Goal: Task Accomplishment & Management: Manage account settings

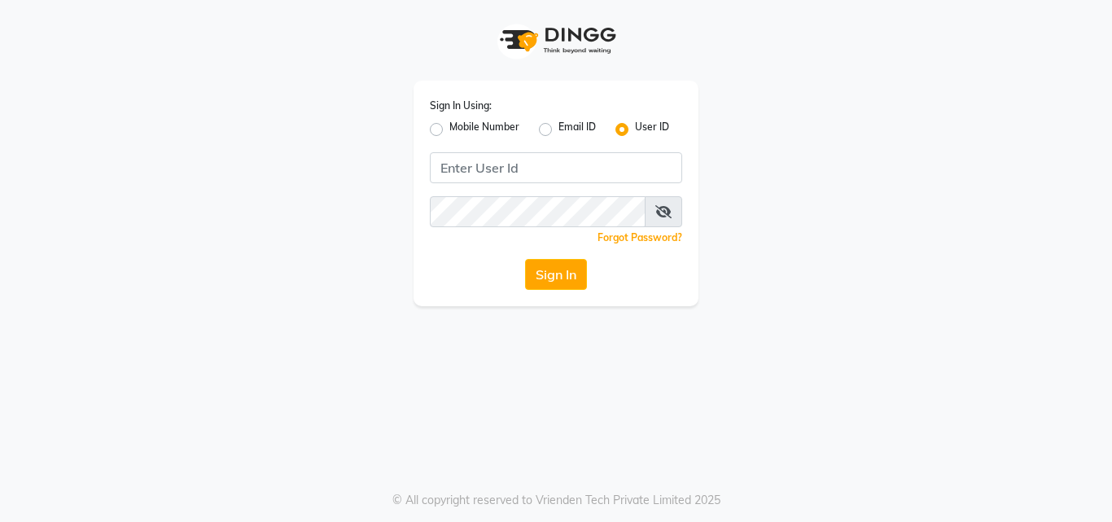
click at [449, 128] on label "Mobile Number" at bounding box center [484, 130] width 70 height 20
click at [449, 128] on input "Mobile Number" at bounding box center [454, 125] width 11 height 11
radio input "true"
radio input "false"
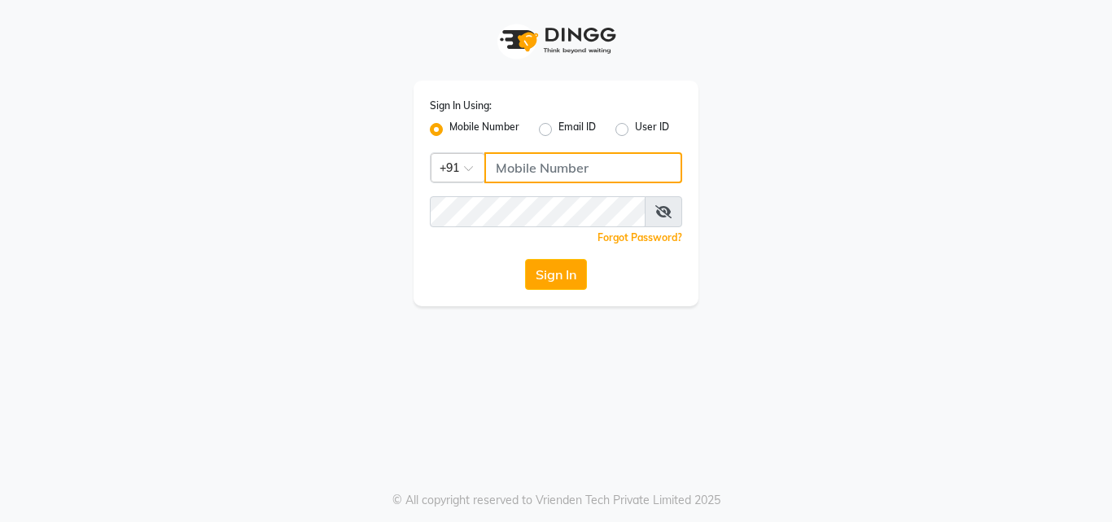
click at [510, 173] on input "Username" at bounding box center [583, 167] width 198 height 31
click at [541, 164] on input "Username" at bounding box center [583, 167] width 198 height 31
type input "8105474348"
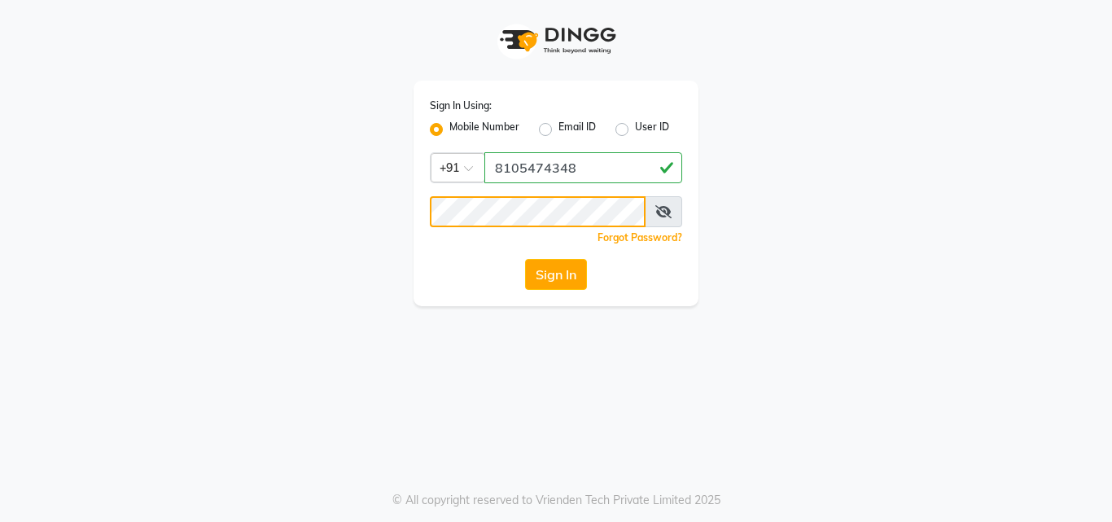
click at [525, 259] on button "Sign In" at bounding box center [556, 274] width 62 height 31
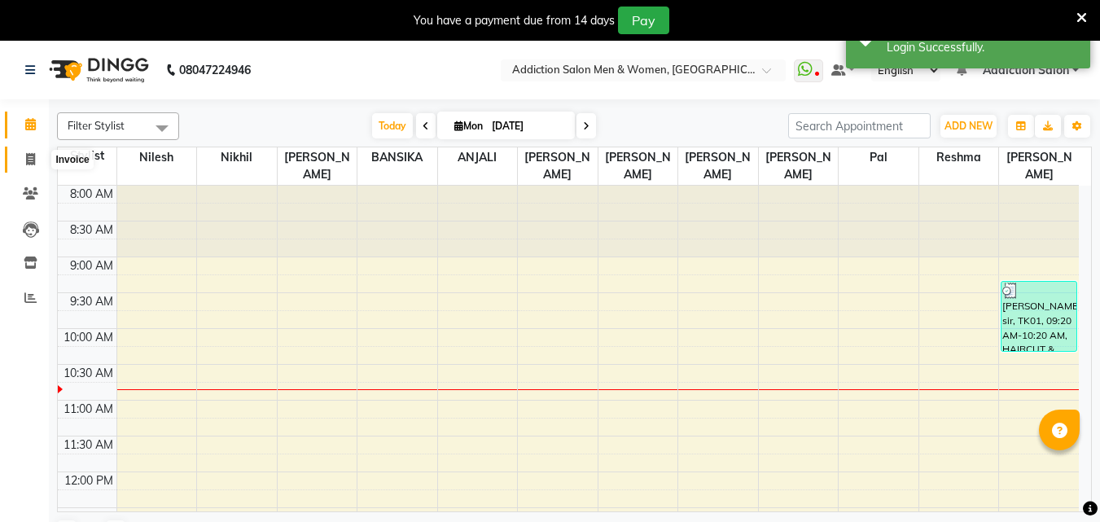
click at [35, 161] on icon at bounding box center [30, 159] width 9 height 12
select select "service"
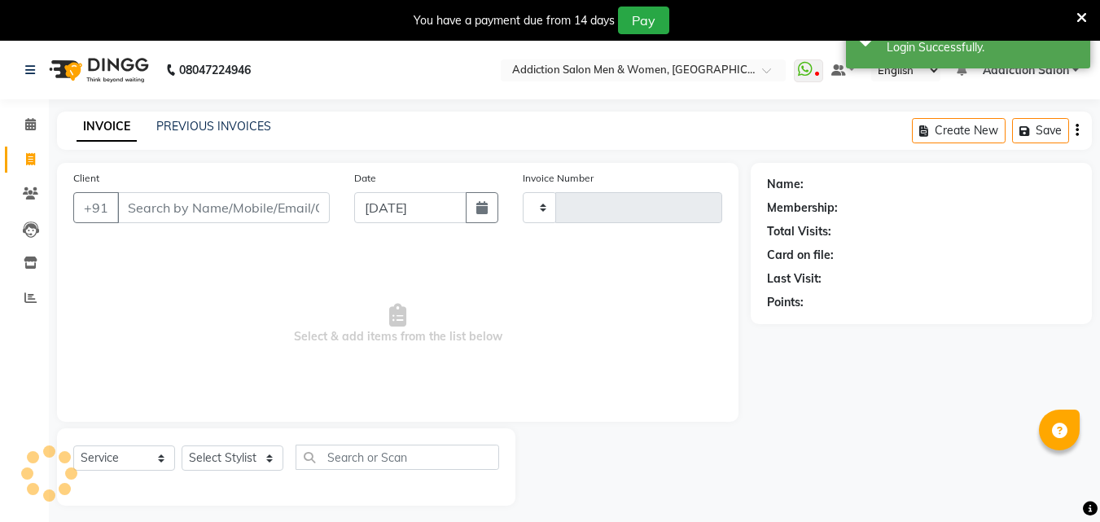
type input "3759"
select select "6595"
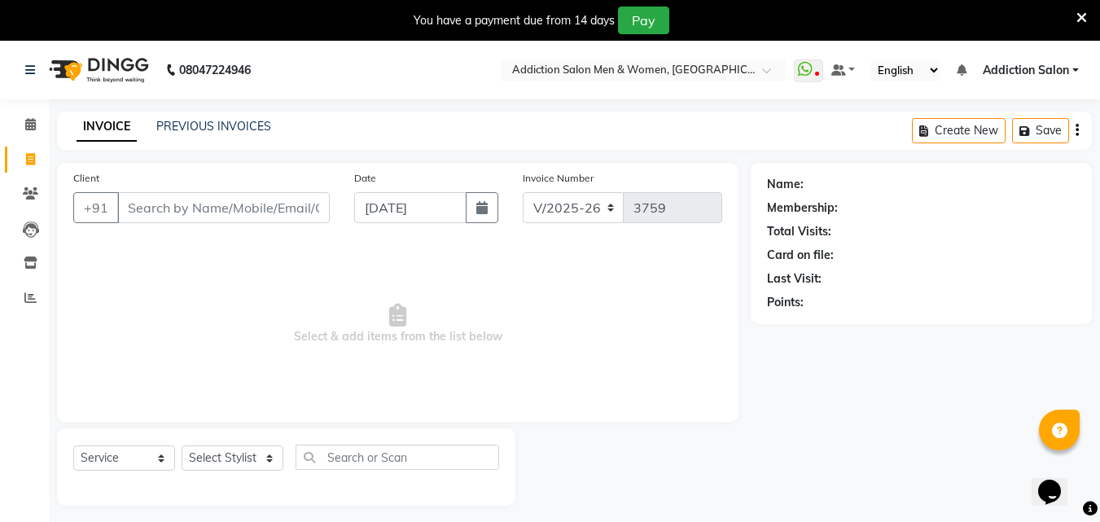
click at [1082, 15] on icon at bounding box center [1081, 18] width 11 height 15
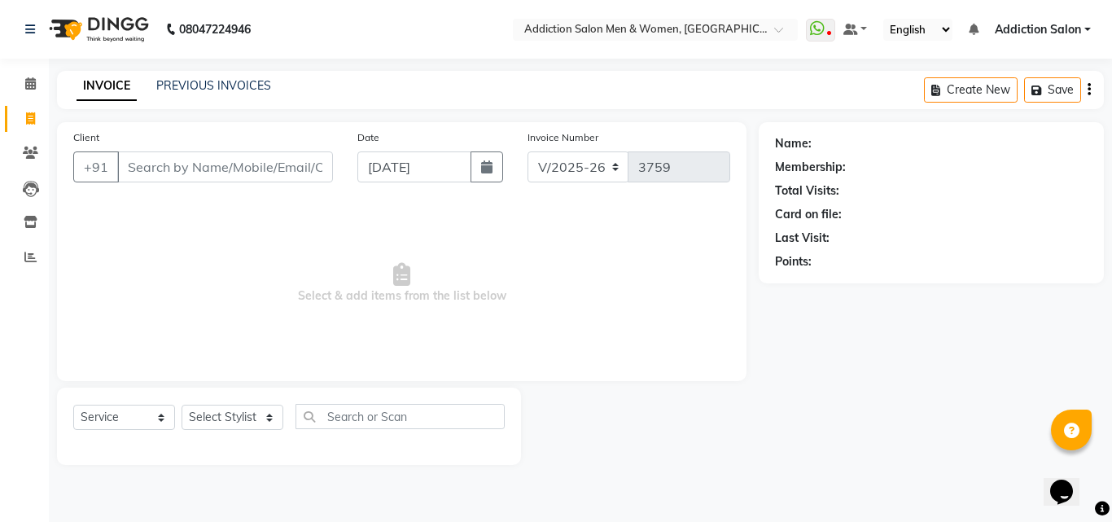
click at [1082, 33] on link "Addiction Salon" at bounding box center [1043, 29] width 96 height 17
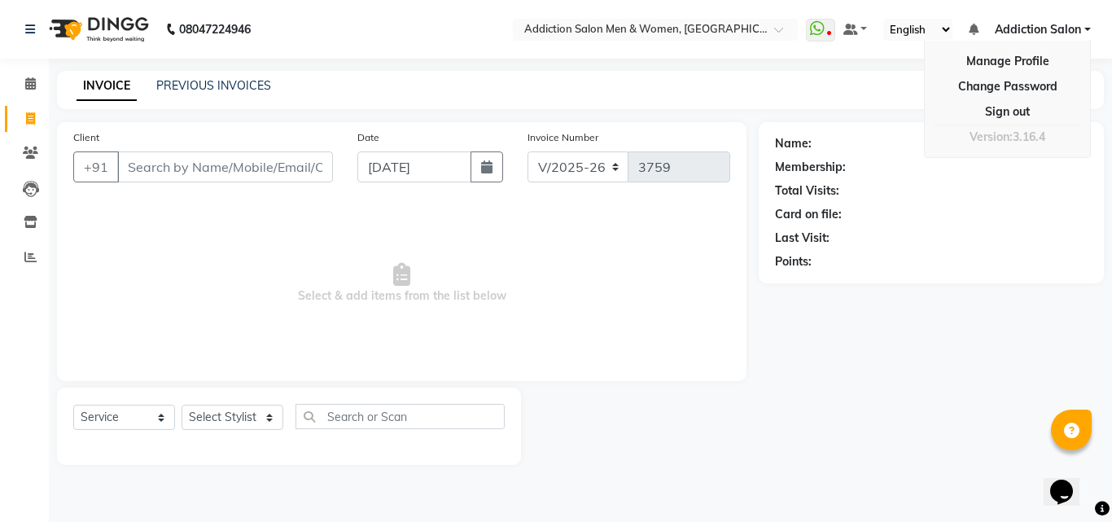
click at [1066, 200] on div "Name: Membership: Total Visits: Card on file: Last Visit: Points:" at bounding box center [931, 200] width 313 height 142
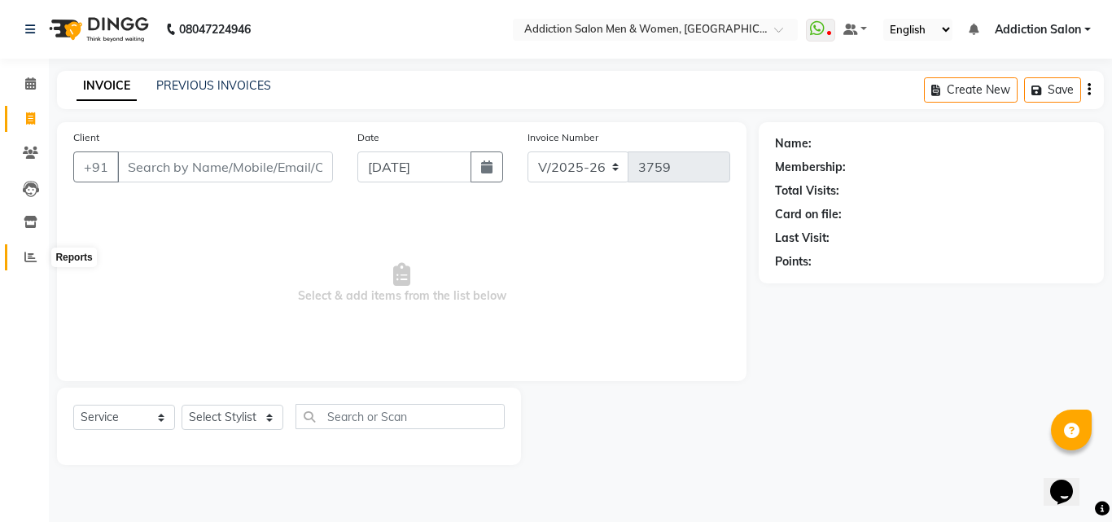
click at [28, 260] on icon at bounding box center [30, 257] width 12 height 12
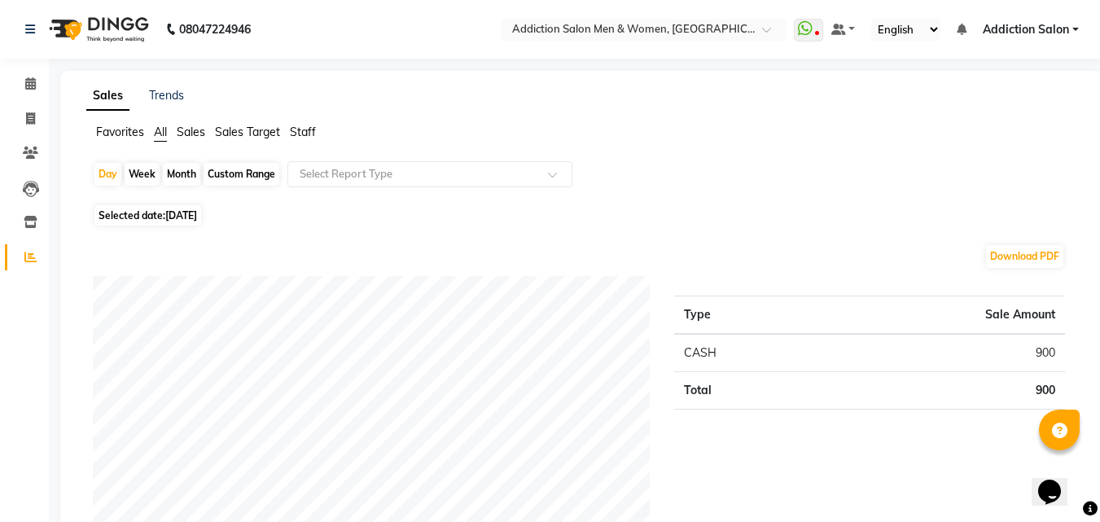
drag, startPoint x: 177, startPoint y: 168, endPoint x: 191, endPoint y: 190, distance: 27.1
click at [190, 187] on div "Day Week Month Custom Range Select Report Type" at bounding box center [582, 180] width 978 height 39
click at [285, 218] on div "Selected date: [DATE]" at bounding box center [585, 215] width 985 height 17
click at [201, 208] on span "Selected date: [DATE]" at bounding box center [147, 215] width 107 height 20
select select "9"
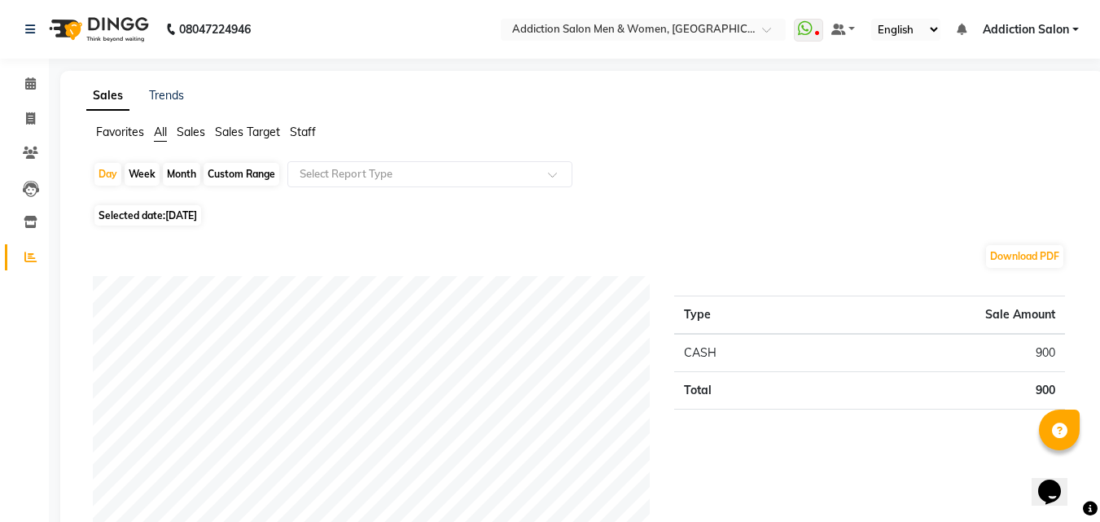
select select "2025"
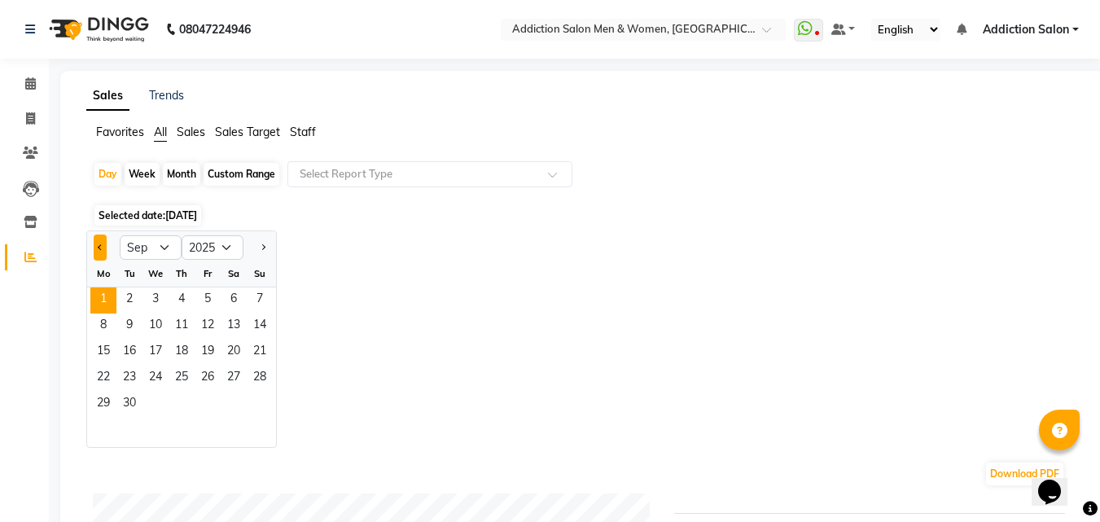
click at [107, 250] on button "Previous month" at bounding box center [100, 247] width 13 height 26
click at [197, 305] on span "1" at bounding box center [208, 300] width 26 height 26
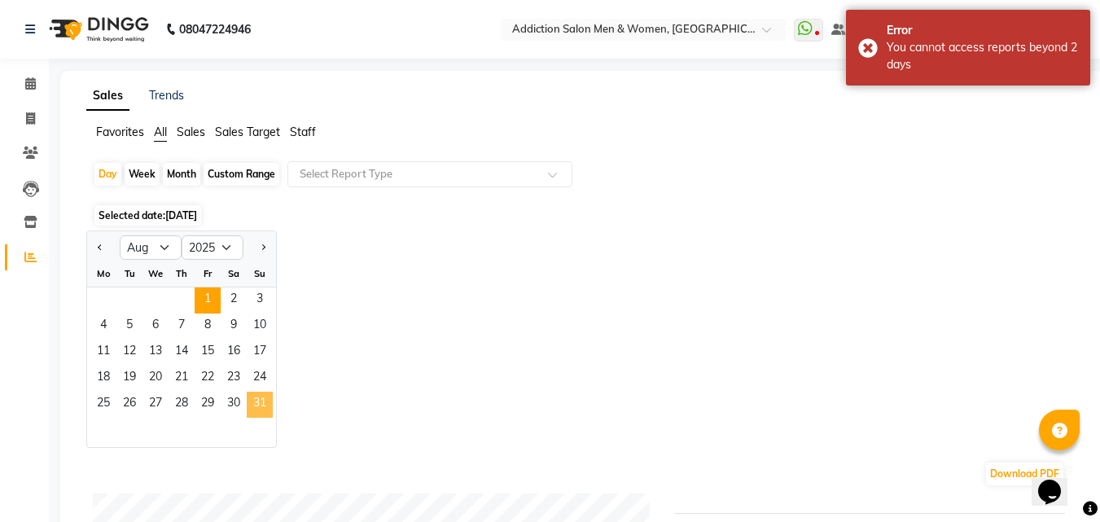
click at [265, 394] on span "31" at bounding box center [260, 404] width 26 height 26
click at [211, 291] on span "1" at bounding box center [208, 300] width 26 height 26
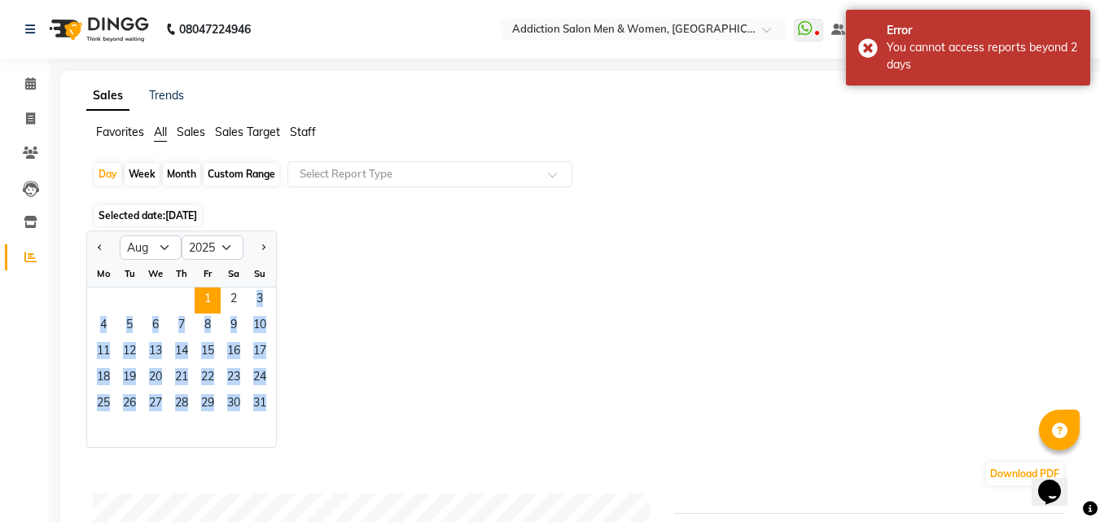
drag, startPoint x: 249, startPoint y: 296, endPoint x: 284, endPoint y: 379, distance: 90.1
click at [284, 379] on div "Jan Feb Mar Apr May Jun [DATE] Aug Sep Oct Nov [DATE] 2016 2017 2018 2019 2020 …" at bounding box center [581, 338] width 991 height 217
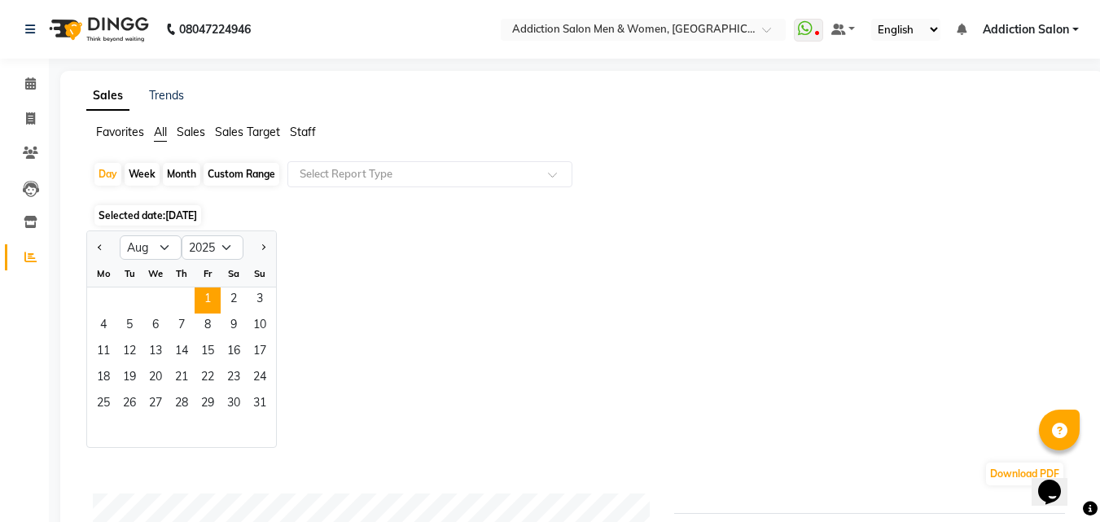
click at [413, 355] on div "Jan Feb Mar Apr May Jun [DATE] Aug Sep Oct Nov [DATE] 2016 2017 2018 2019 2020 …" at bounding box center [581, 338] width 991 height 217
click at [269, 250] on button "Next month" at bounding box center [262, 247] width 13 height 26
select select "9"
click at [132, 211] on span "Selected date: [DATE]" at bounding box center [147, 215] width 107 height 20
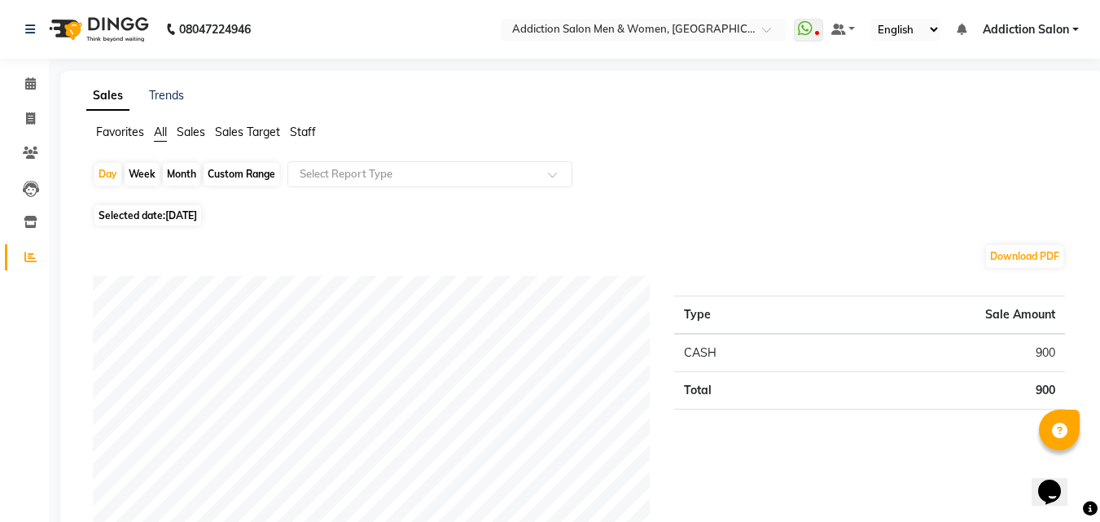
click at [192, 216] on span "[DATE]" at bounding box center [181, 215] width 32 height 12
select select "8"
select select "2025"
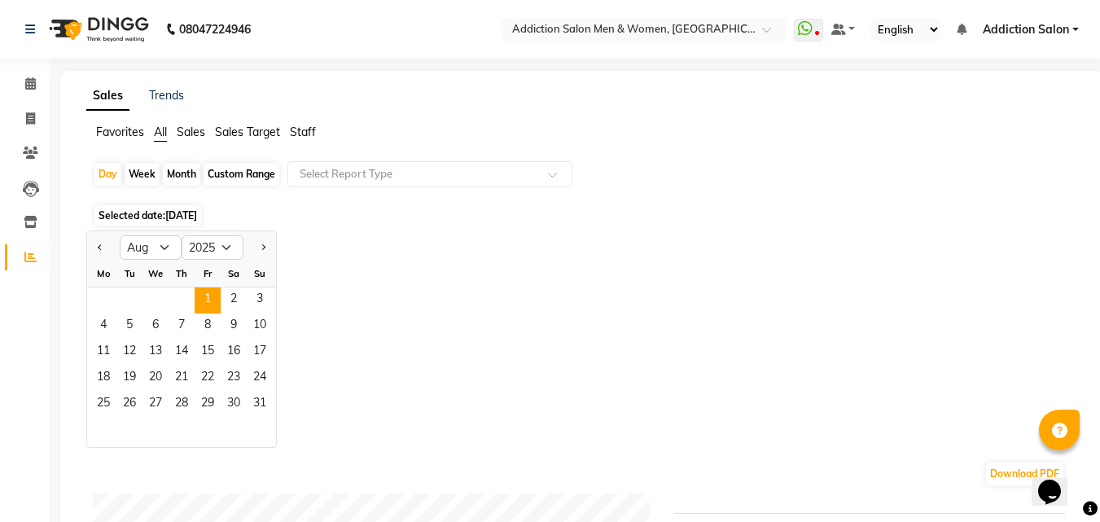
click at [197, 215] on span "[DATE]" at bounding box center [181, 215] width 32 height 12
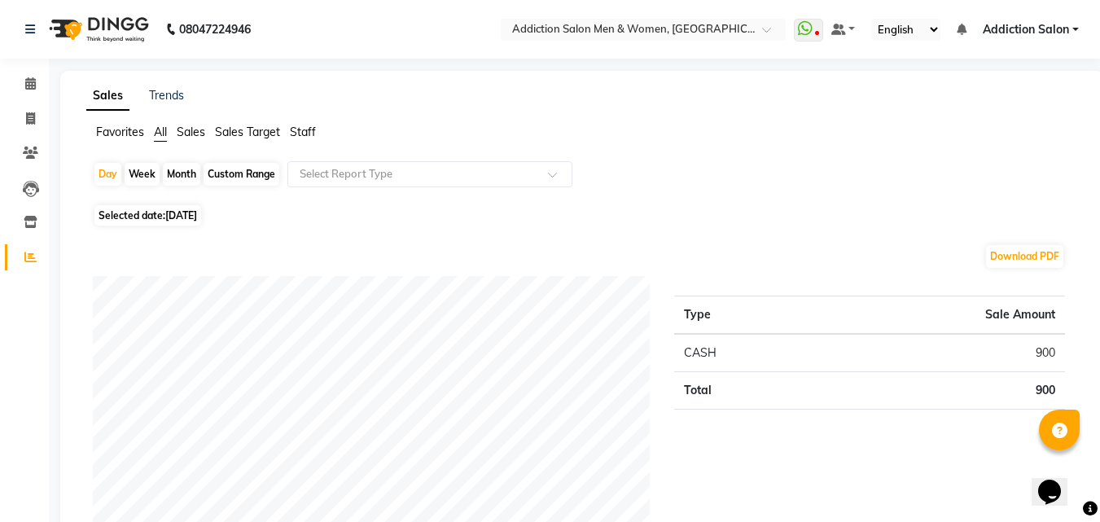
click at [175, 216] on span "[DATE]" at bounding box center [181, 215] width 32 height 12
select select "8"
select select "2025"
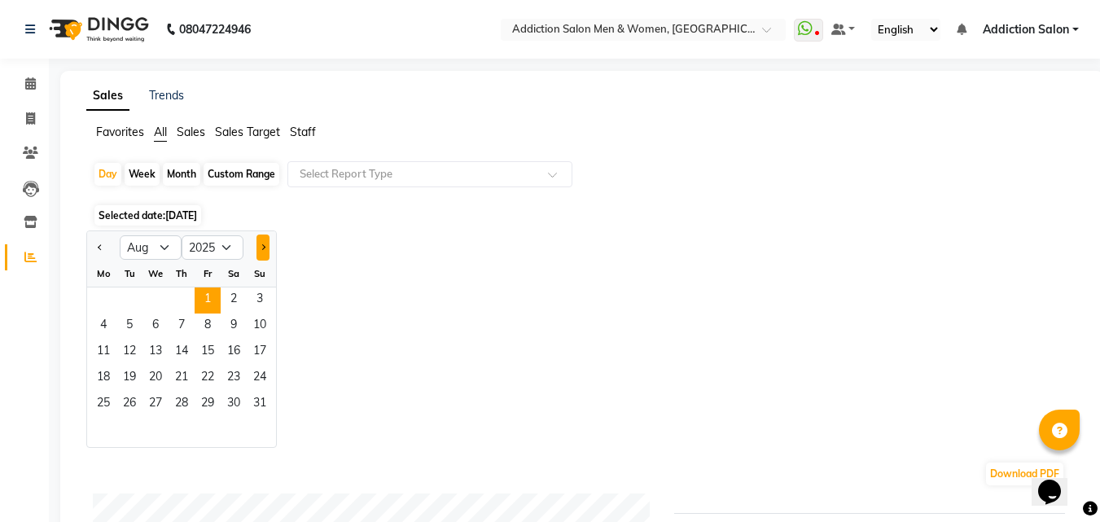
click at [258, 255] on button "Next month" at bounding box center [262, 247] width 13 height 26
select select "9"
click at [402, 265] on div "Jan Feb Mar Apr May Jun [DATE] Aug Sep Oct Nov [DATE] 2016 2017 2018 2019 2020 …" at bounding box center [581, 338] width 991 height 217
click at [187, 211] on span "[DATE]" at bounding box center [181, 215] width 32 height 12
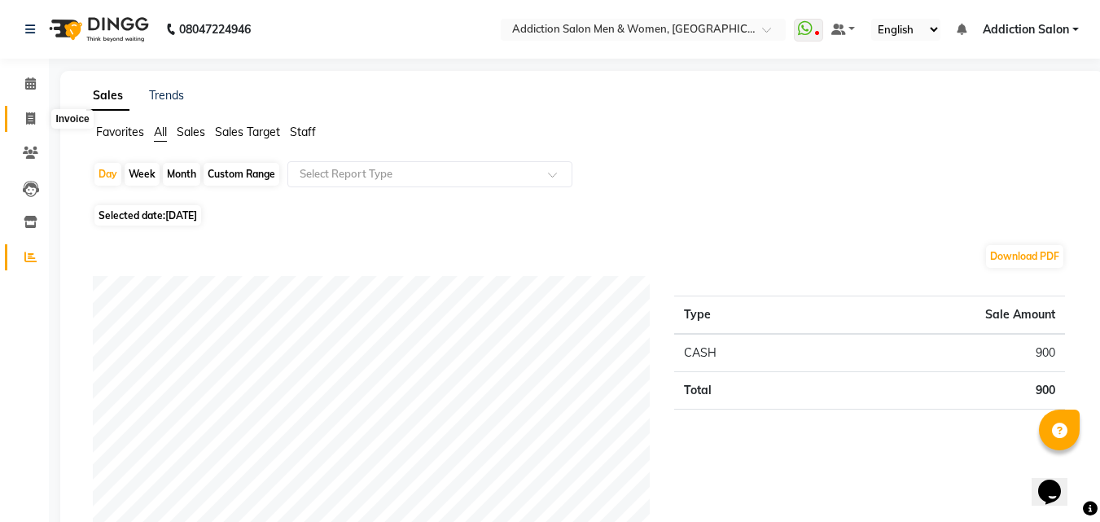
click at [23, 123] on span at bounding box center [30, 119] width 28 height 19
select select "service"
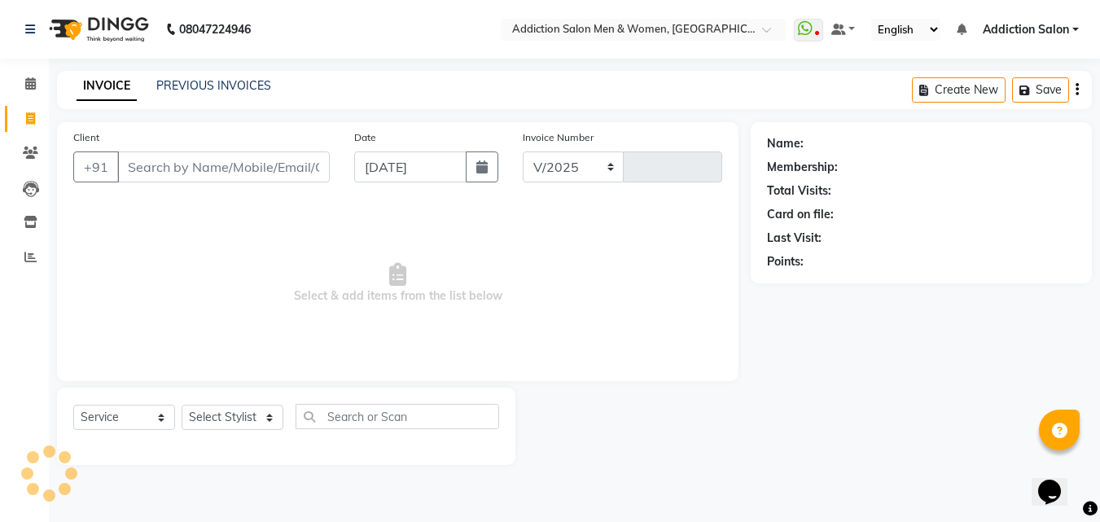
select select "6595"
type input "3759"
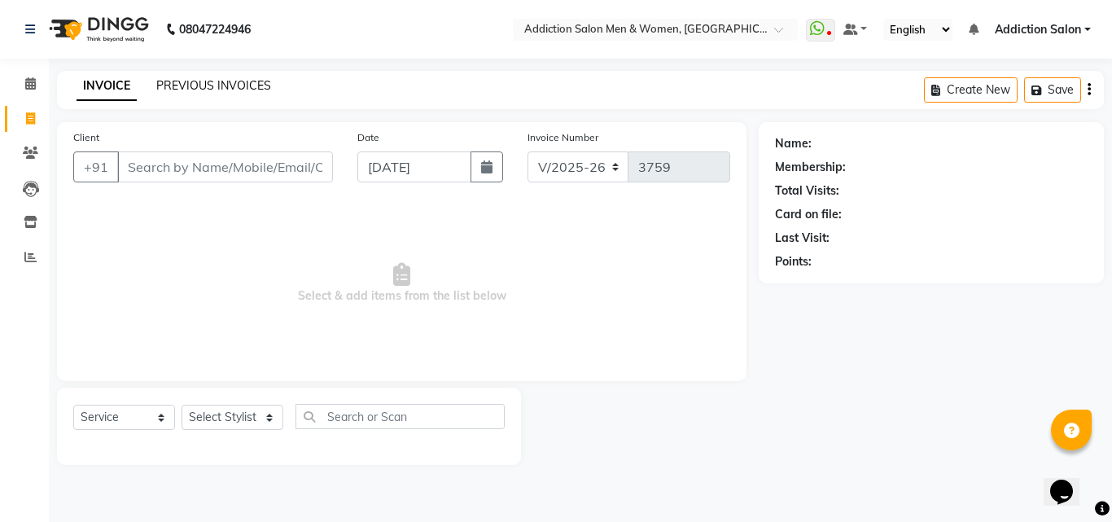
click at [254, 85] on link "PREVIOUS INVOICES" at bounding box center [213, 85] width 115 height 15
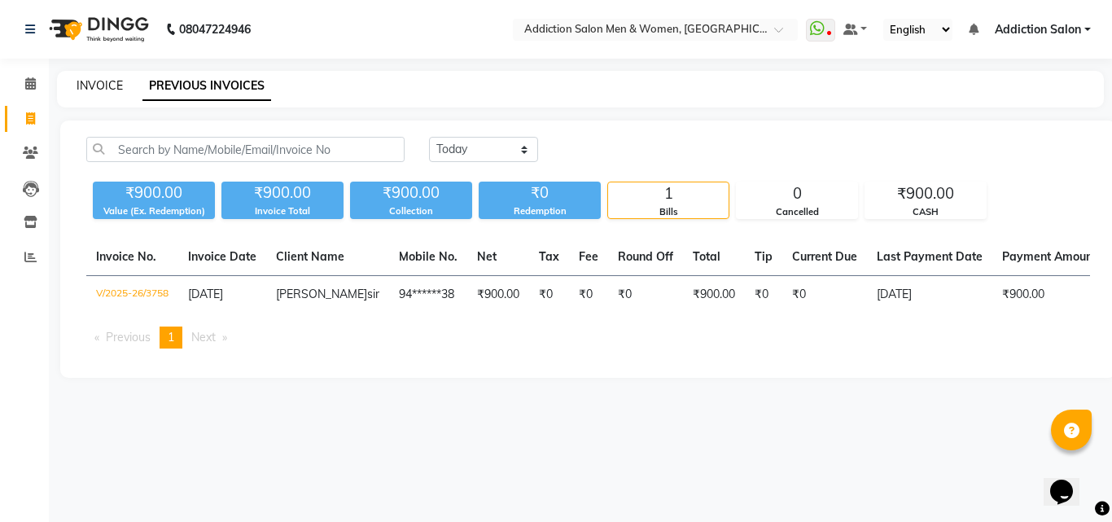
click at [86, 81] on link "INVOICE" at bounding box center [100, 85] width 46 height 15
select select "service"
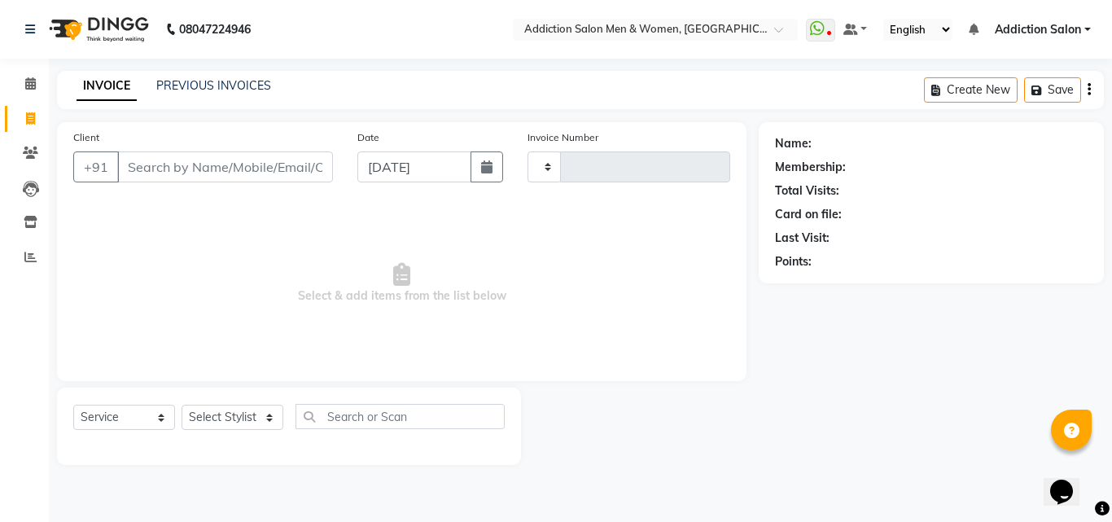
type input "3759"
select select "6595"
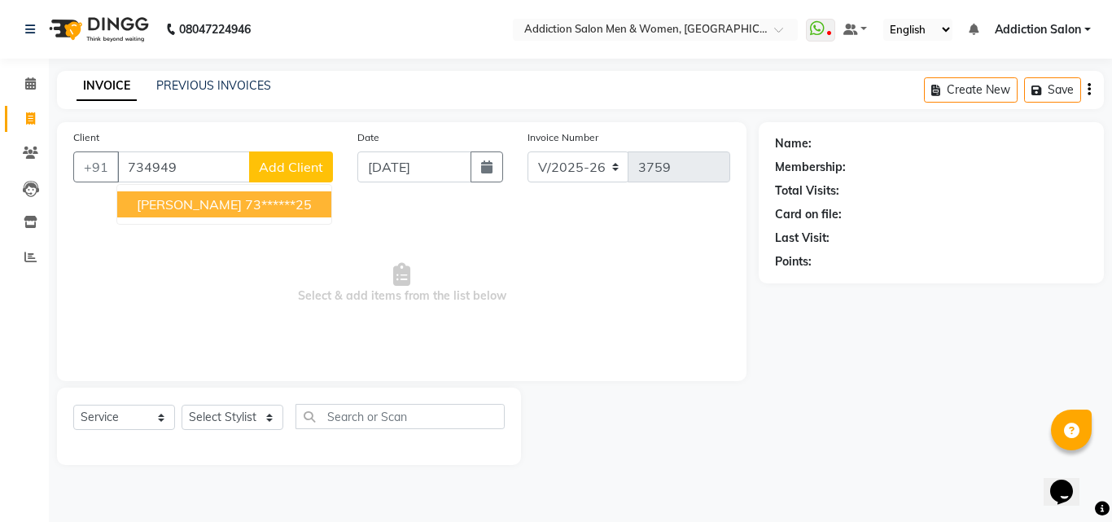
click at [245, 200] on ngb-highlight "73******25" at bounding box center [278, 204] width 67 height 16
type input "73******25"
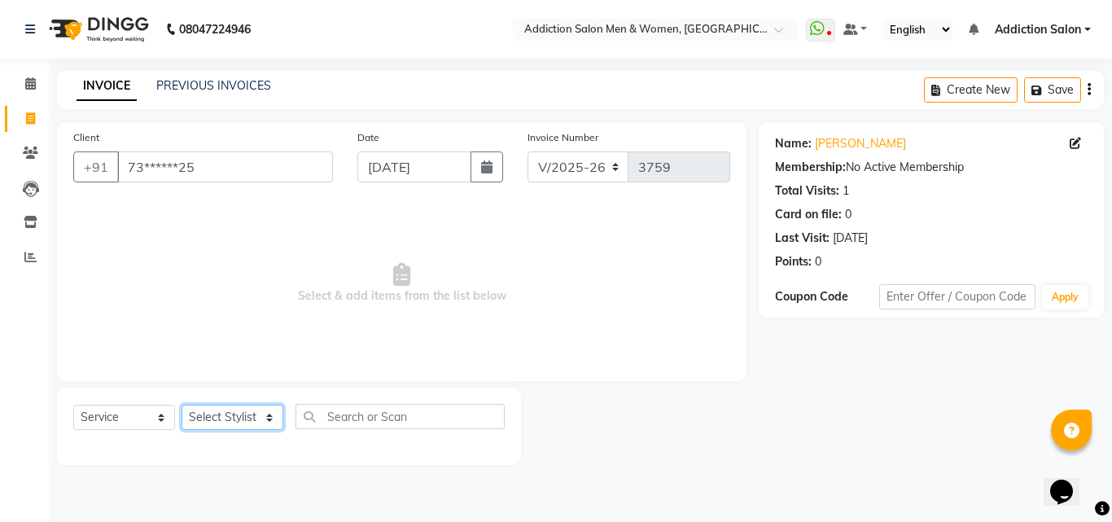
click at [238, 422] on select "Select Stylist Addiction Salon ANJALI BANSIKA [PERSON_NAME] [PERSON_NAME] [PERS…" at bounding box center [232, 416] width 102 height 25
select select "86847"
click at [181, 404] on select "Select Stylist Addiction Salon ANJALI BANSIKA [PERSON_NAME] [PERSON_NAME] [PERS…" at bounding box center [232, 416] width 102 height 25
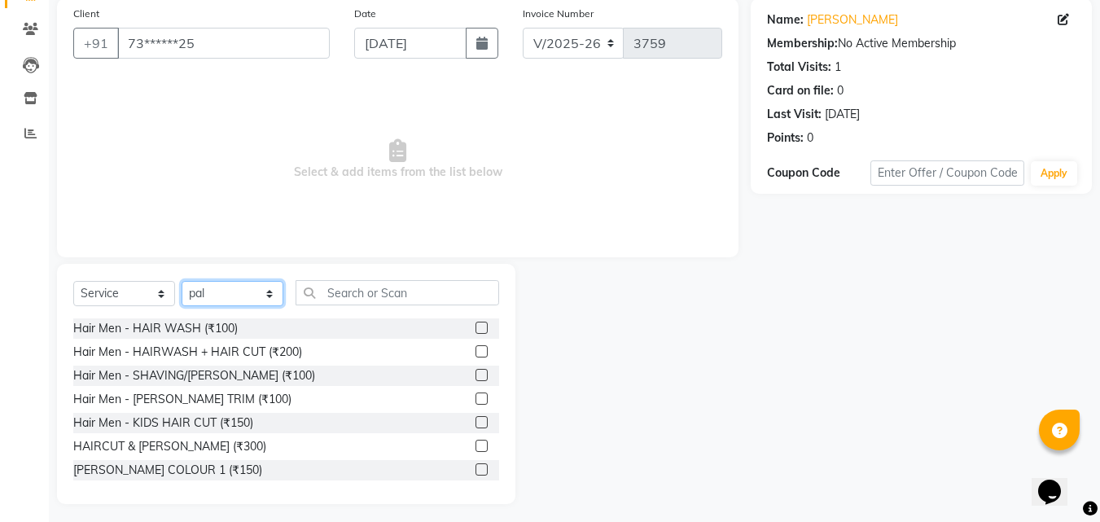
scroll to position [130, 0]
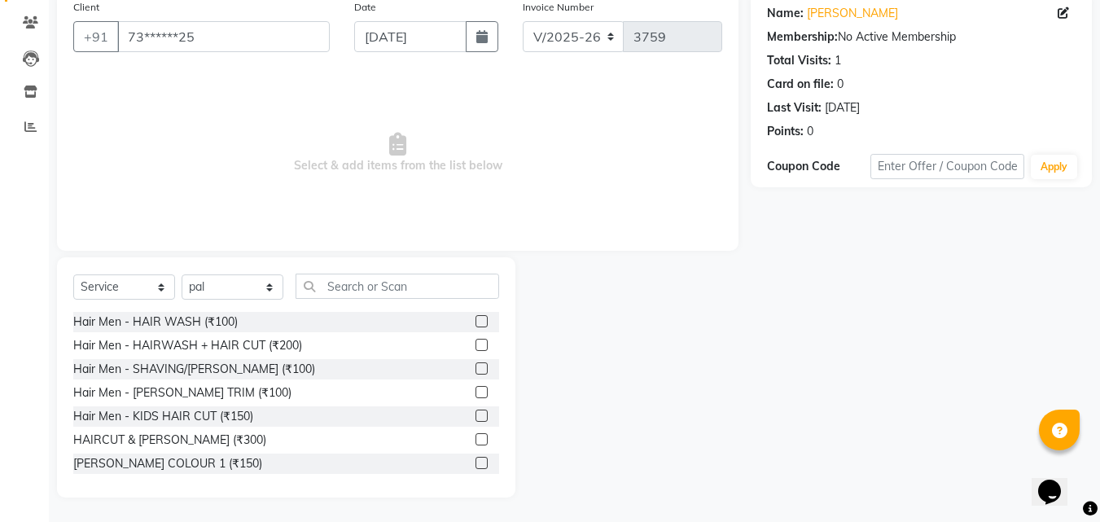
click at [475, 437] on label at bounding box center [481, 439] width 12 height 12
click at [475, 437] on input "checkbox" at bounding box center [480, 440] width 11 height 11
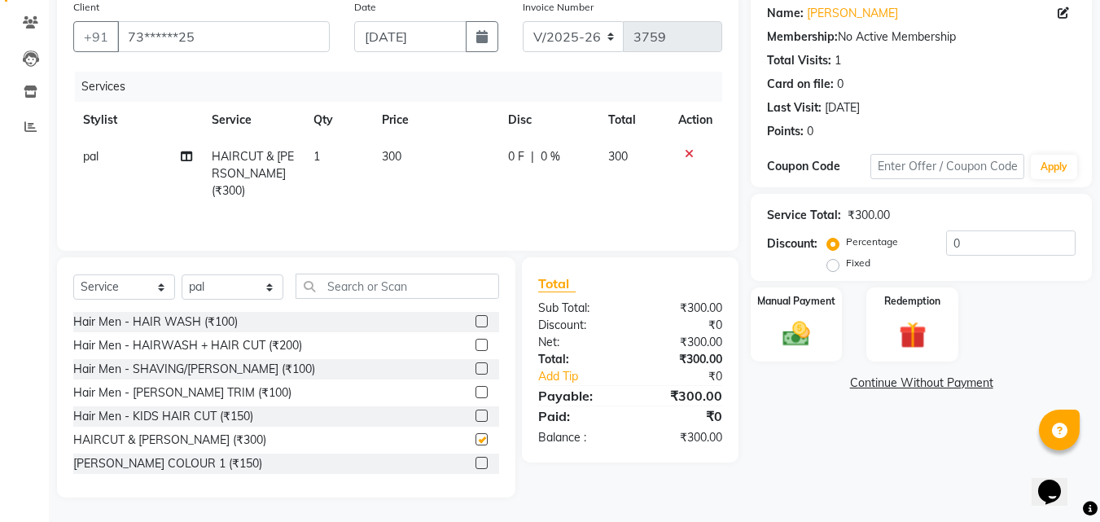
checkbox input "false"
click at [776, 343] on img at bounding box center [796, 333] width 46 height 33
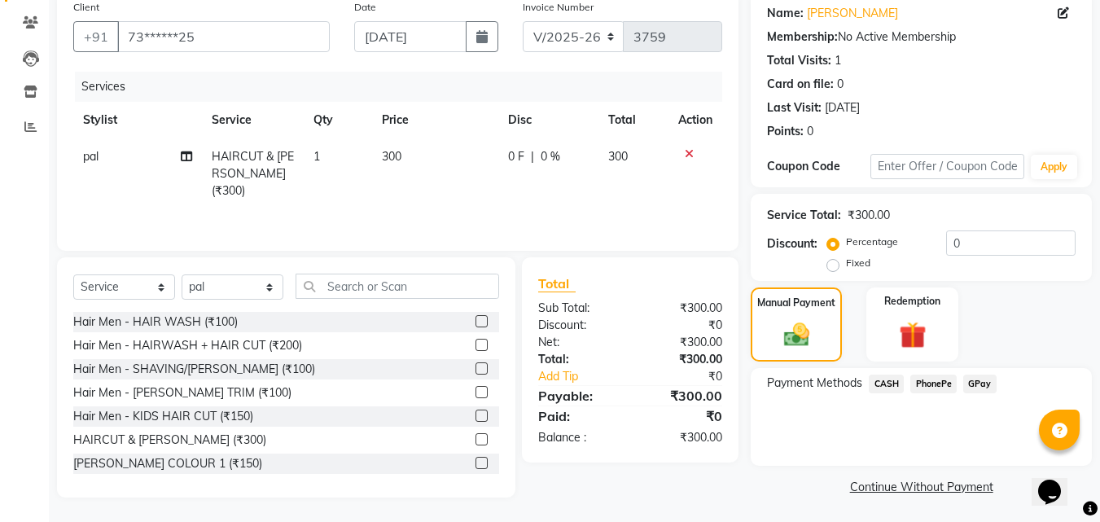
click at [893, 387] on span "CASH" at bounding box center [885, 383] width 35 height 19
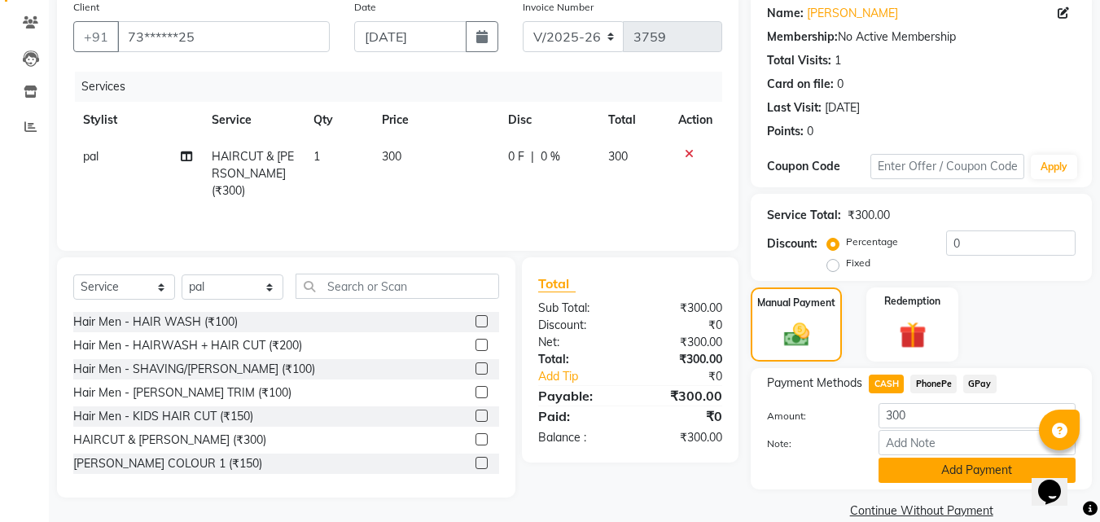
click at [939, 474] on button "Add Payment" at bounding box center [976, 469] width 197 height 25
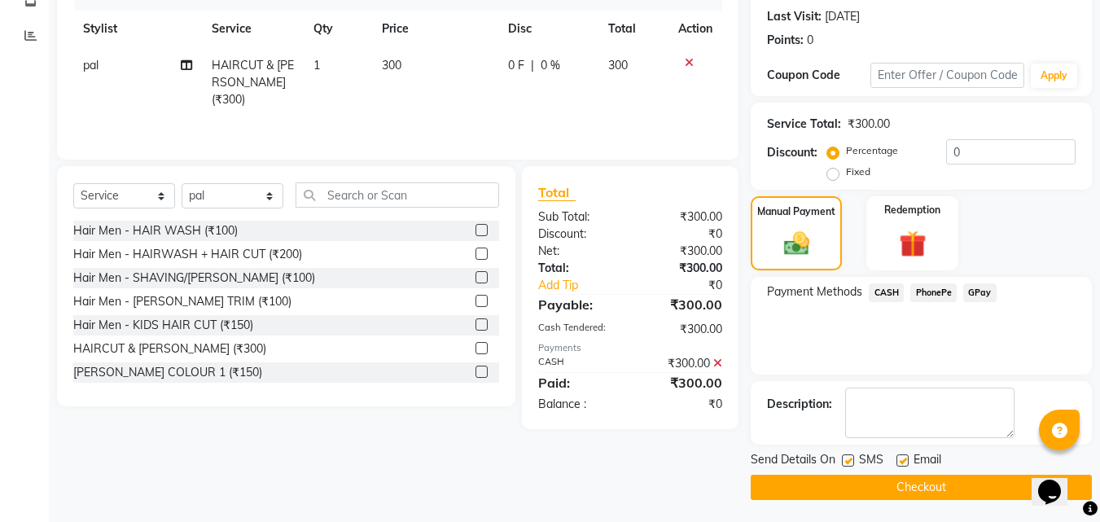
scroll to position [224, 0]
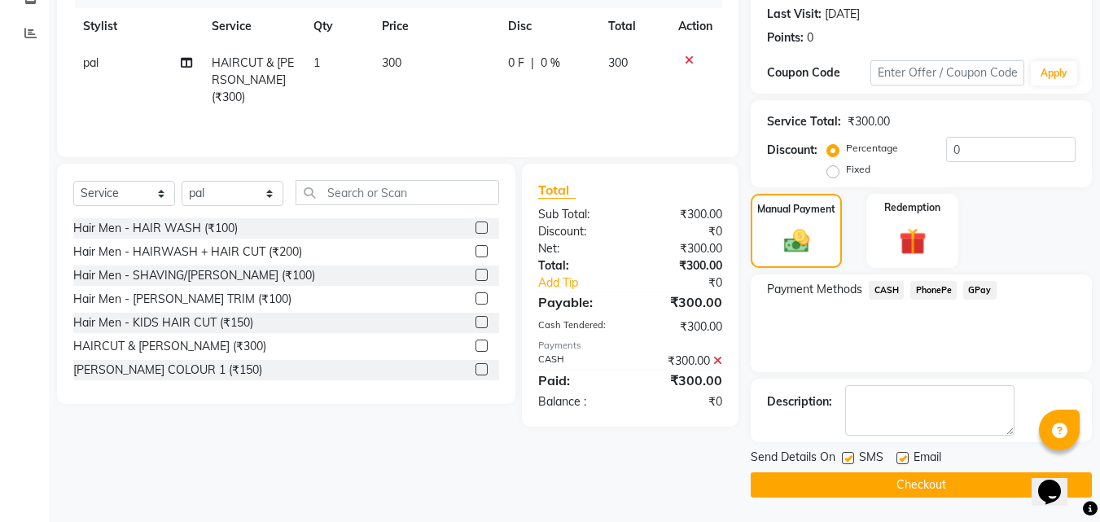
click at [933, 486] on button "Checkout" at bounding box center [920, 484] width 341 height 25
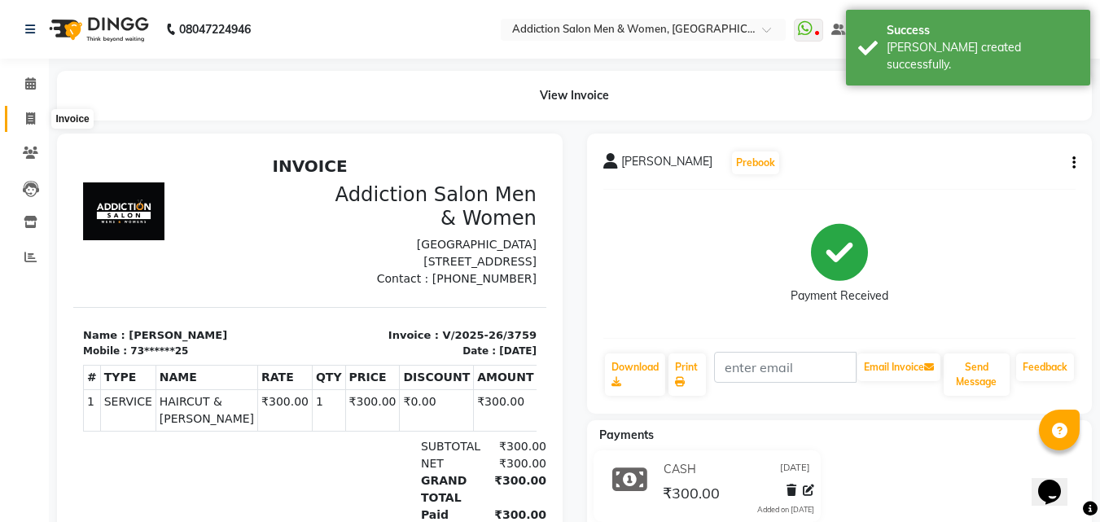
click at [28, 114] on icon at bounding box center [30, 118] width 9 height 12
select select "service"
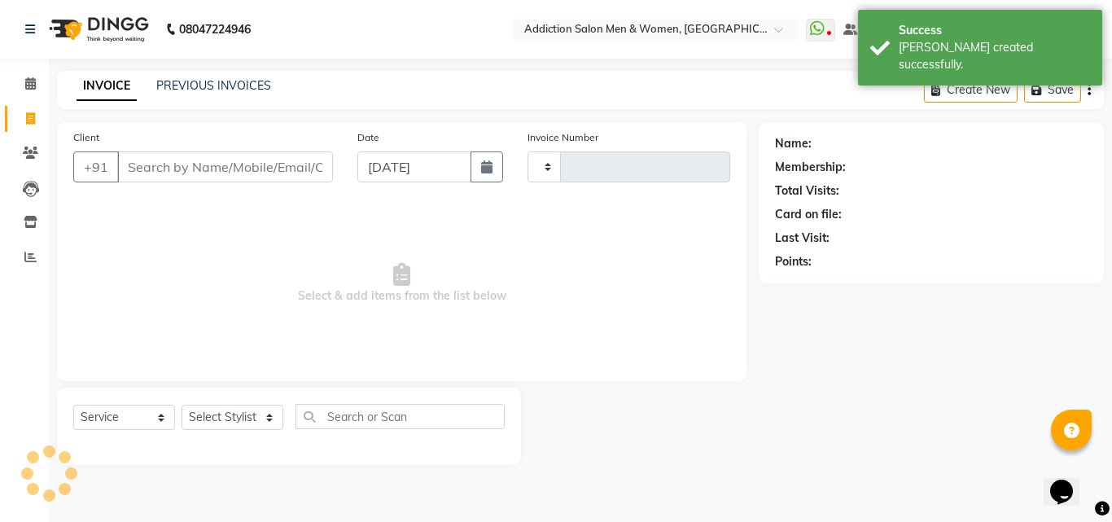
type input "3760"
select select "6595"
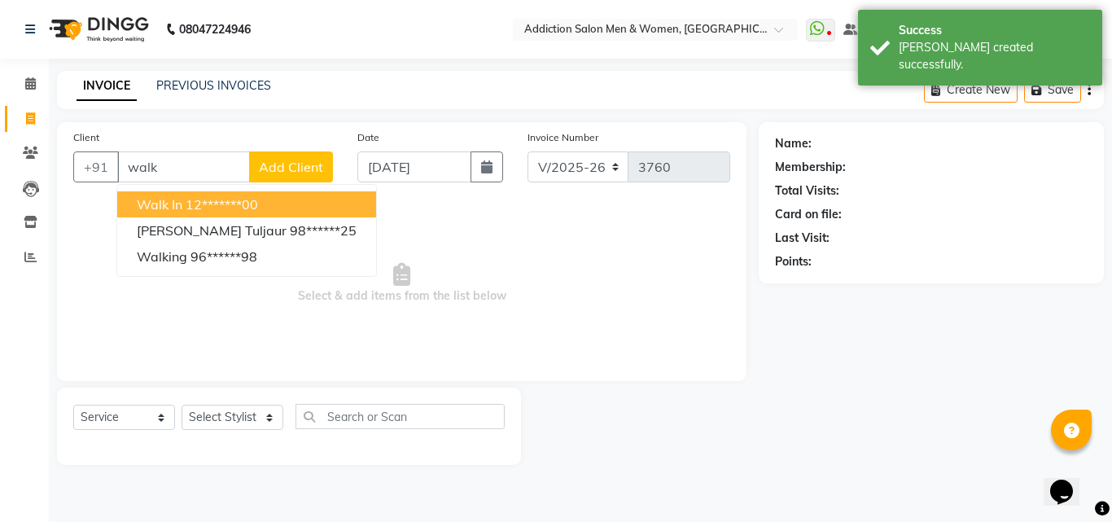
click at [176, 209] on span "Walk In" at bounding box center [160, 204] width 46 height 16
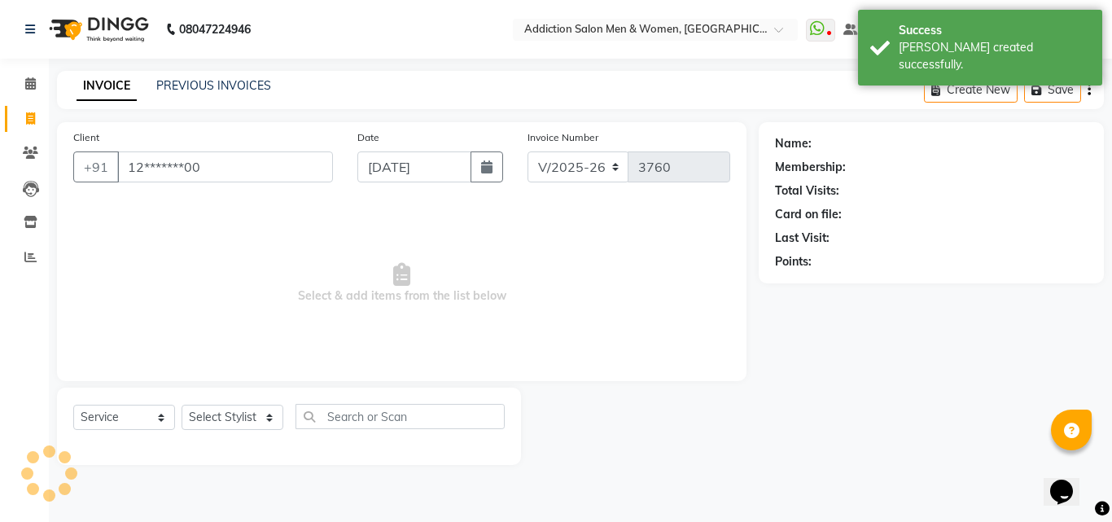
type input "12*******00"
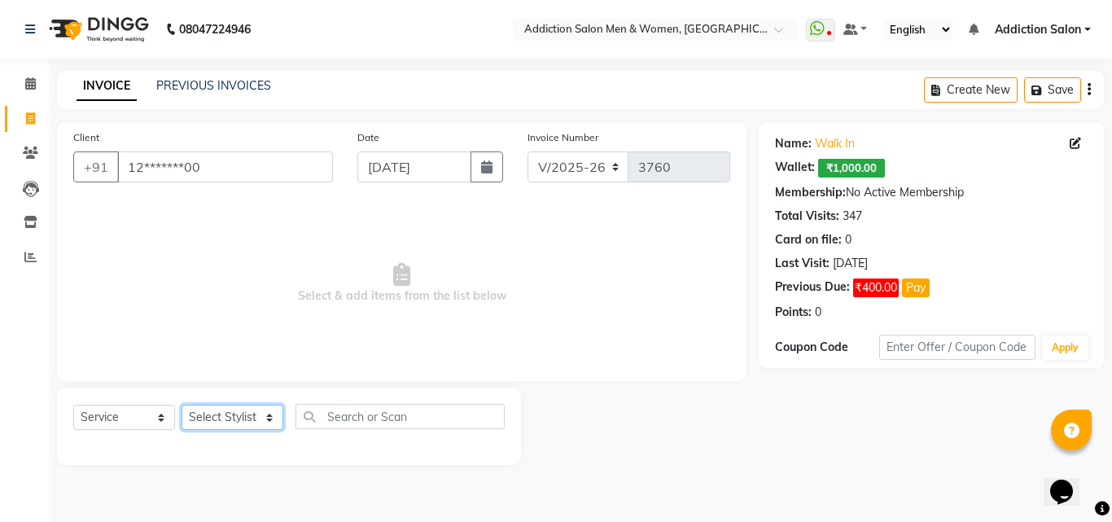
click at [220, 413] on select "Select Stylist Addiction Salon ANJALI BANSIKA [PERSON_NAME] [PERSON_NAME] [PERS…" at bounding box center [232, 416] width 102 height 25
select select "67107"
click at [181, 404] on select "Select Stylist Addiction Salon ANJALI BANSIKA [PERSON_NAME] [PERSON_NAME] [PERS…" at bounding box center [232, 416] width 102 height 25
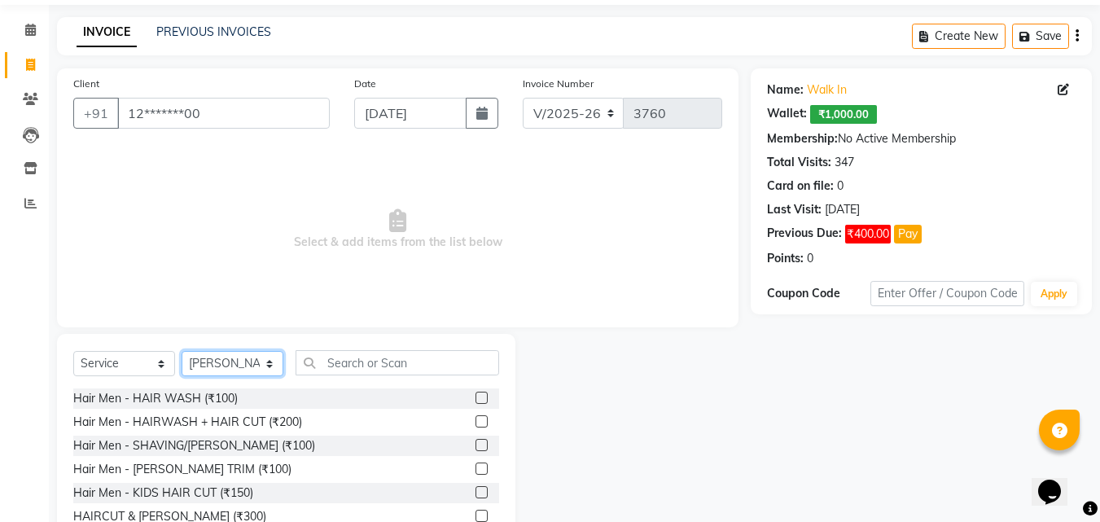
scroll to position [130, 0]
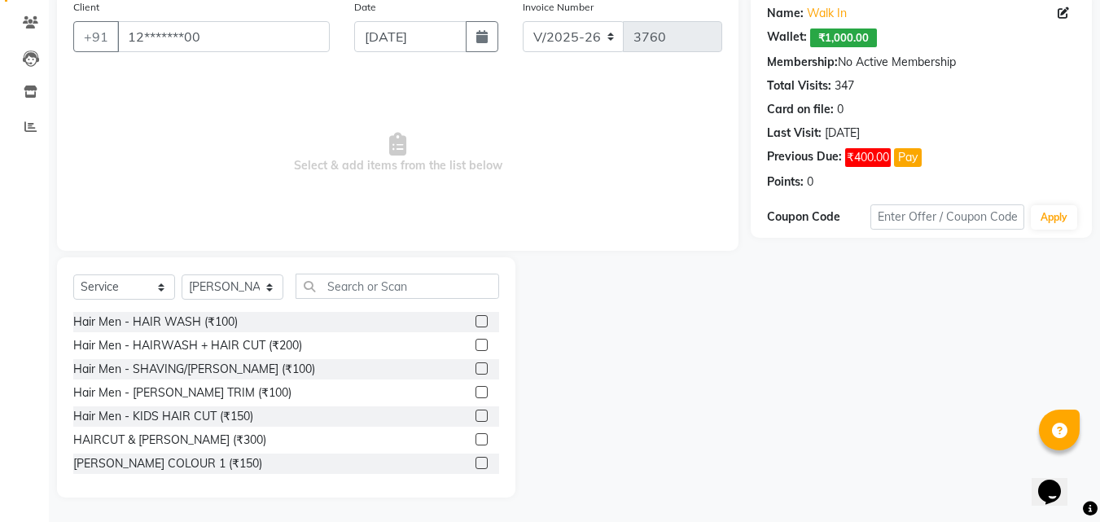
click at [475, 437] on label at bounding box center [481, 439] width 12 height 12
click at [475, 437] on input "checkbox" at bounding box center [480, 440] width 11 height 11
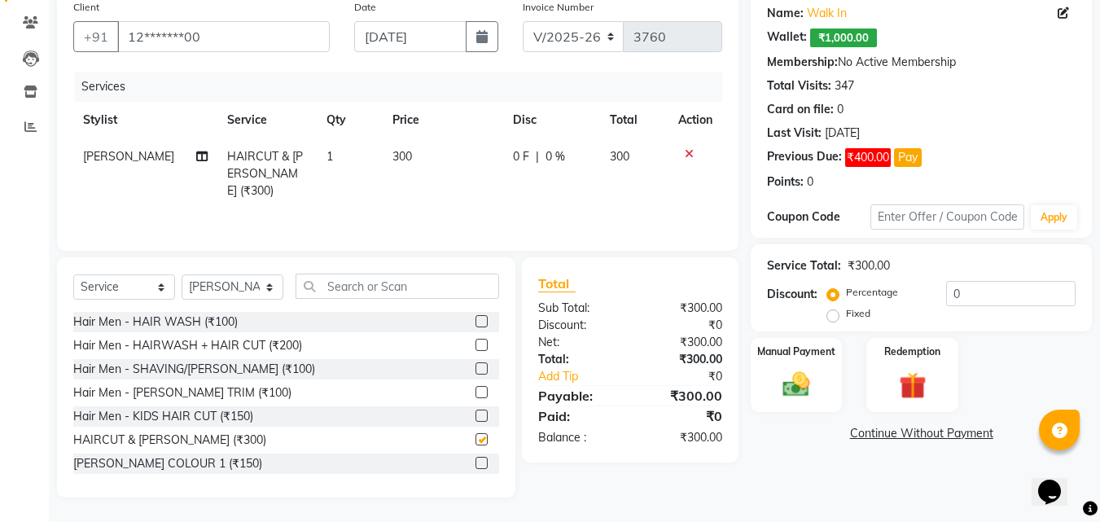
checkbox input "false"
click at [393, 282] on input "text" at bounding box center [396, 285] width 203 height 25
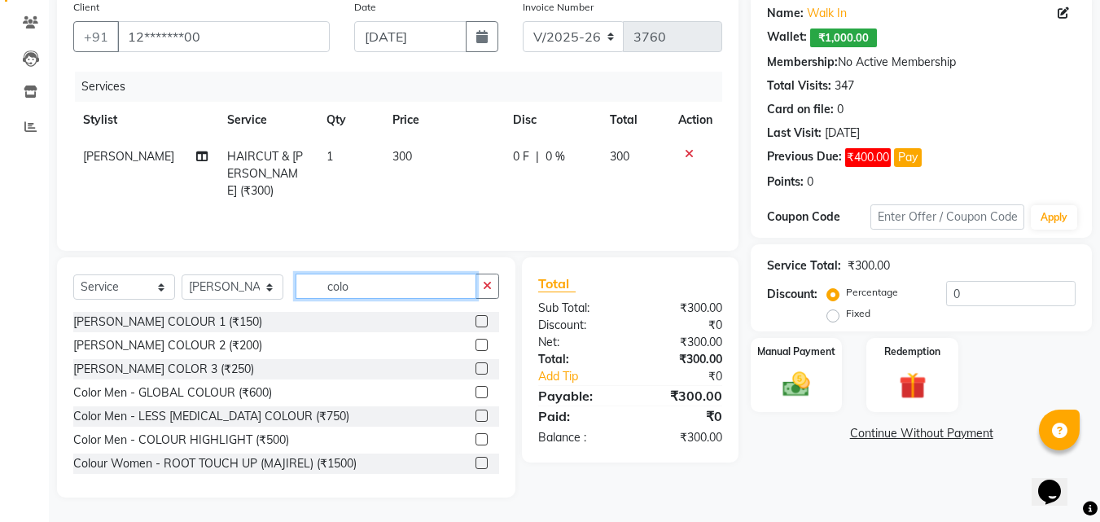
type input "colo"
click at [475, 386] on label at bounding box center [481, 392] width 12 height 12
click at [475, 387] on input "checkbox" at bounding box center [480, 392] width 11 height 11
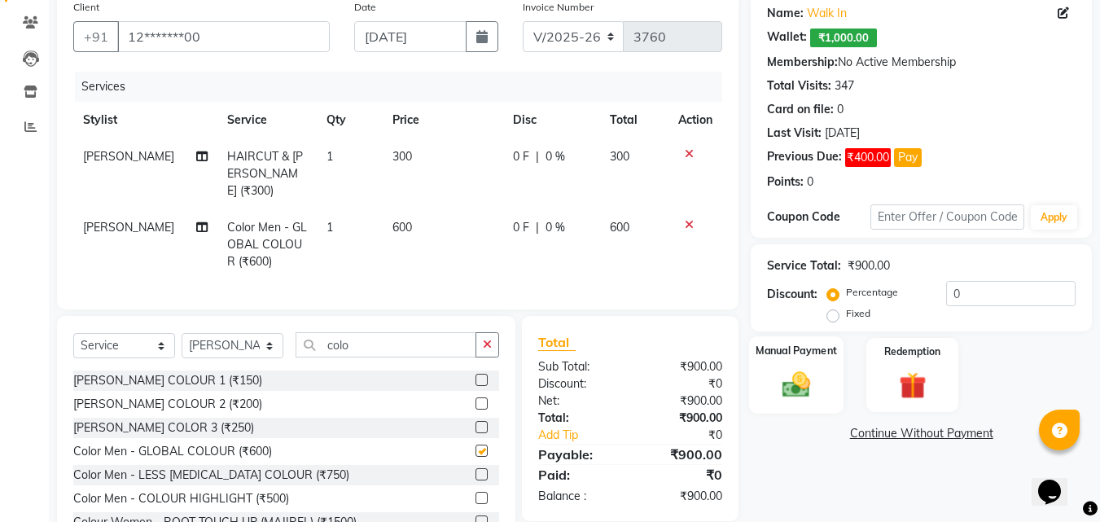
checkbox input "false"
click at [773, 397] on img at bounding box center [796, 384] width 46 height 33
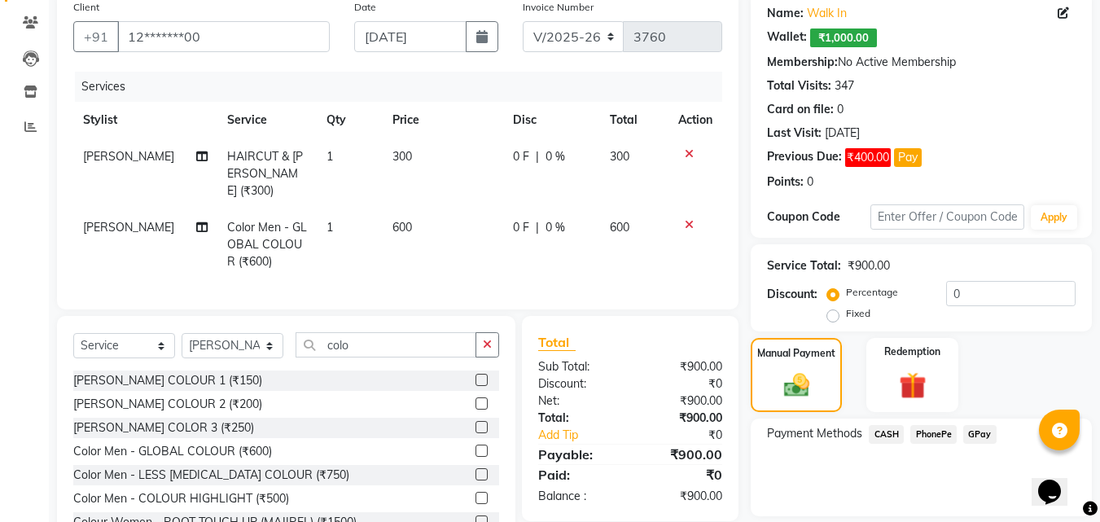
click at [898, 434] on span "CASH" at bounding box center [885, 434] width 35 height 19
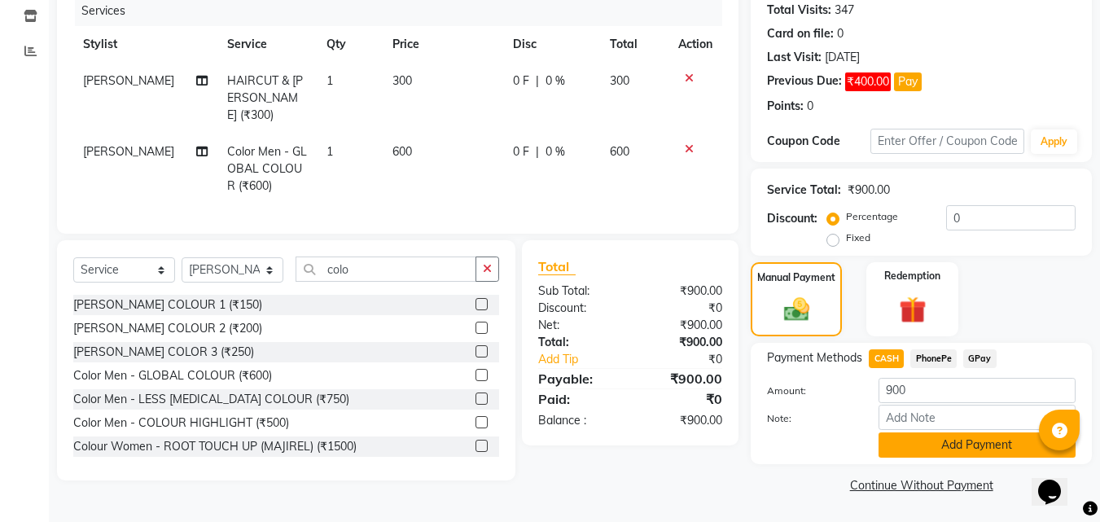
click at [903, 454] on button "Add Payment" at bounding box center [976, 444] width 197 height 25
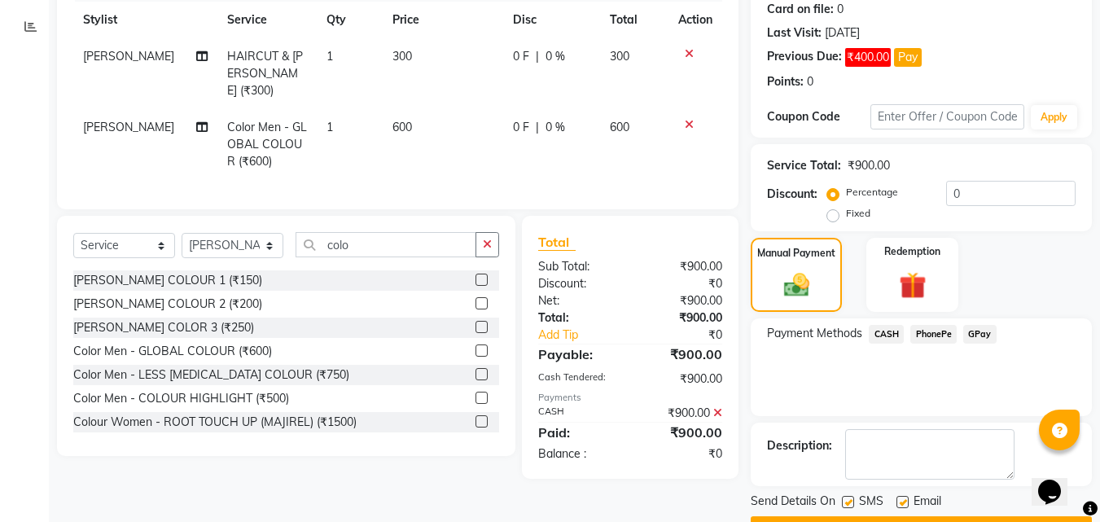
scroll to position [274, 0]
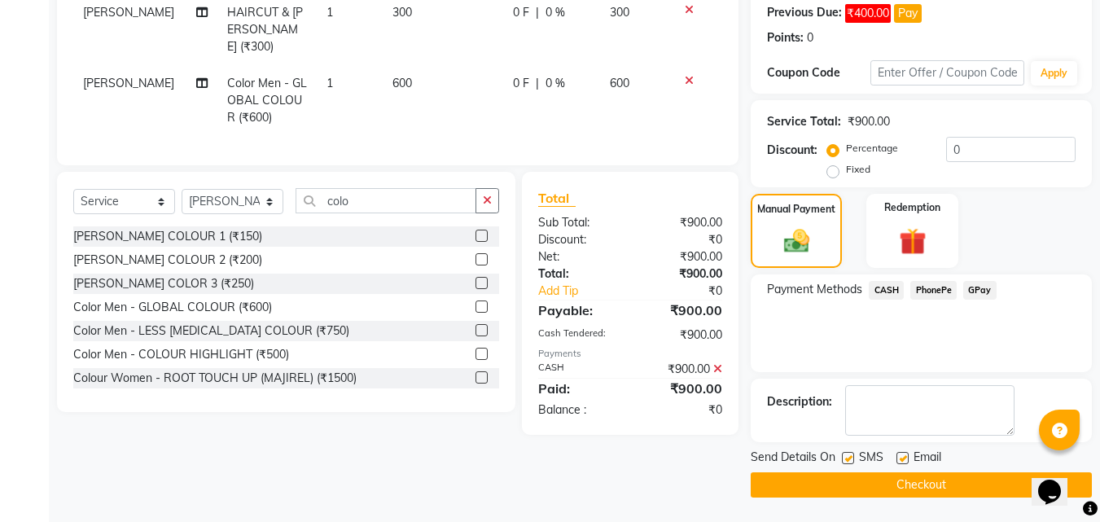
click at [911, 488] on button "Checkout" at bounding box center [920, 484] width 341 height 25
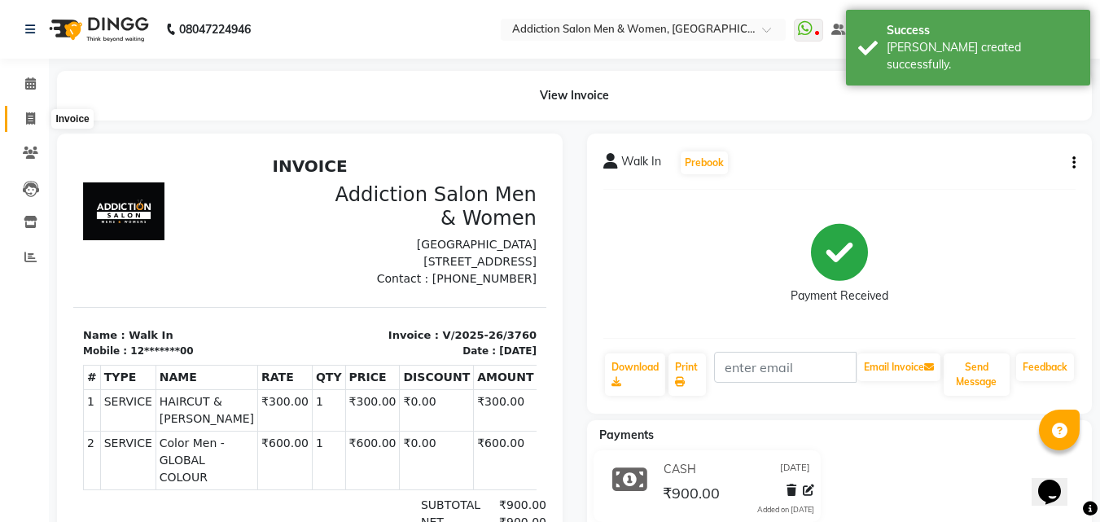
click at [27, 112] on icon at bounding box center [30, 118] width 9 height 12
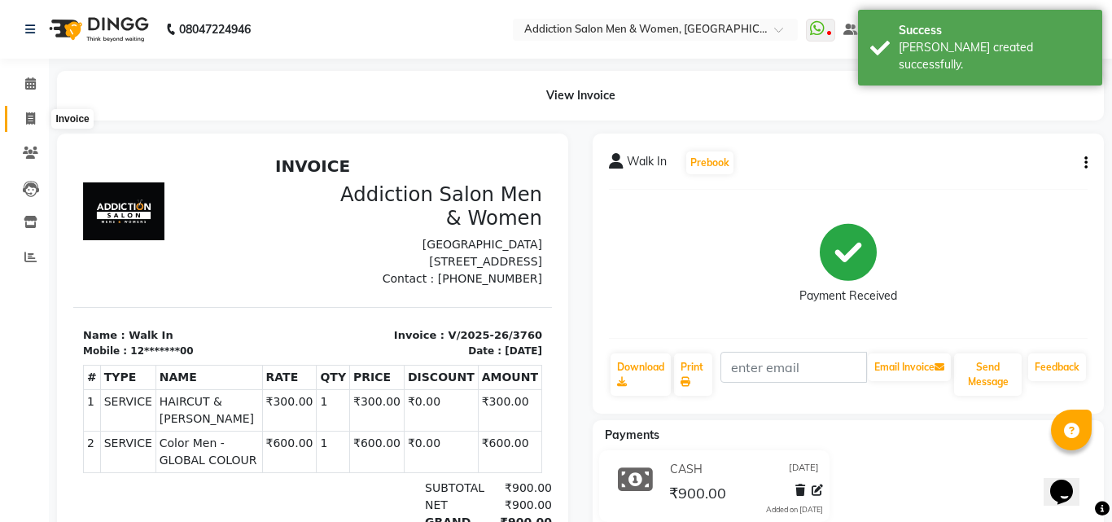
select select "6595"
select select "service"
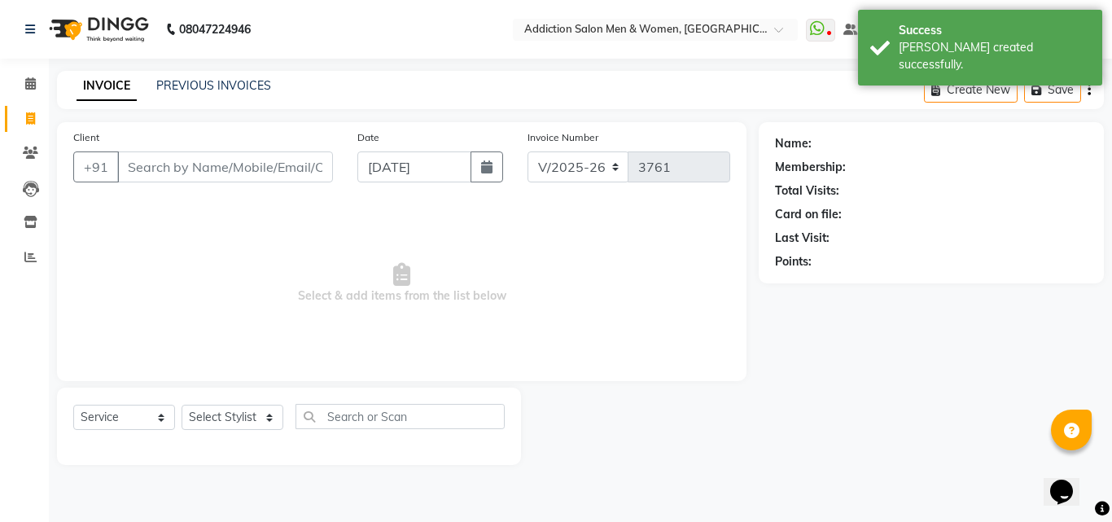
click at [189, 159] on input "Client" at bounding box center [225, 166] width 216 height 31
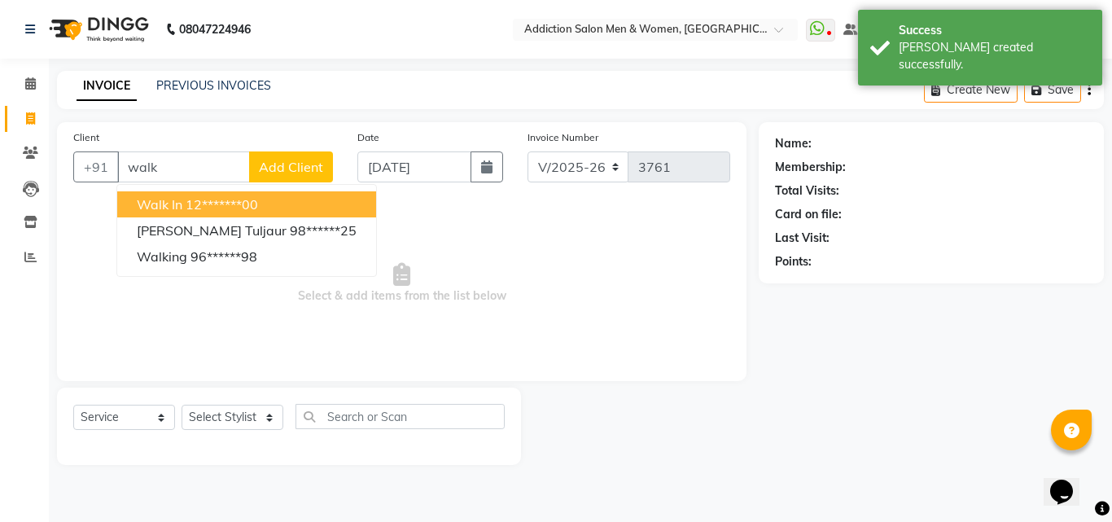
click at [189, 201] on ngb-highlight "12*******00" at bounding box center [222, 204] width 72 height 16
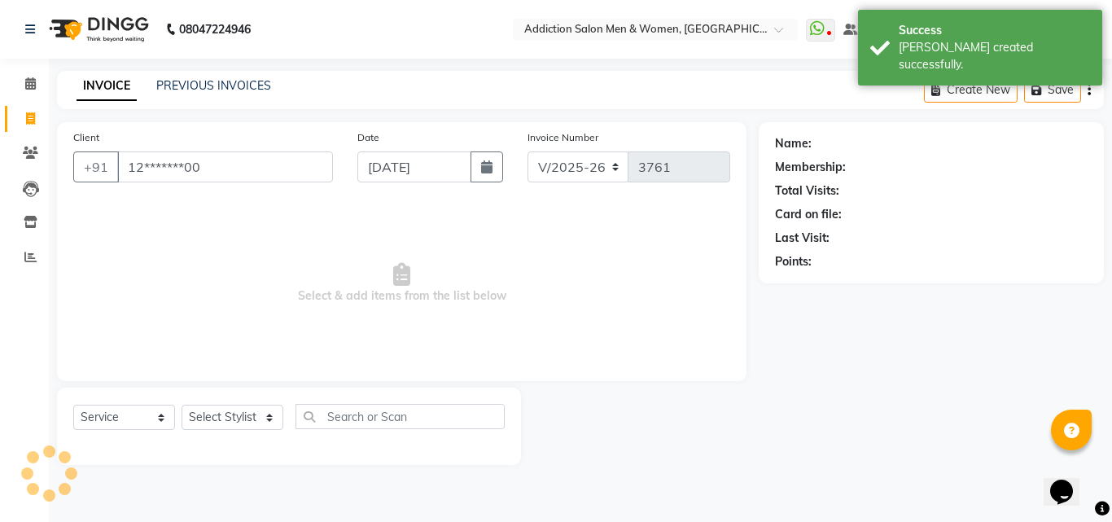
type input "12*******00"
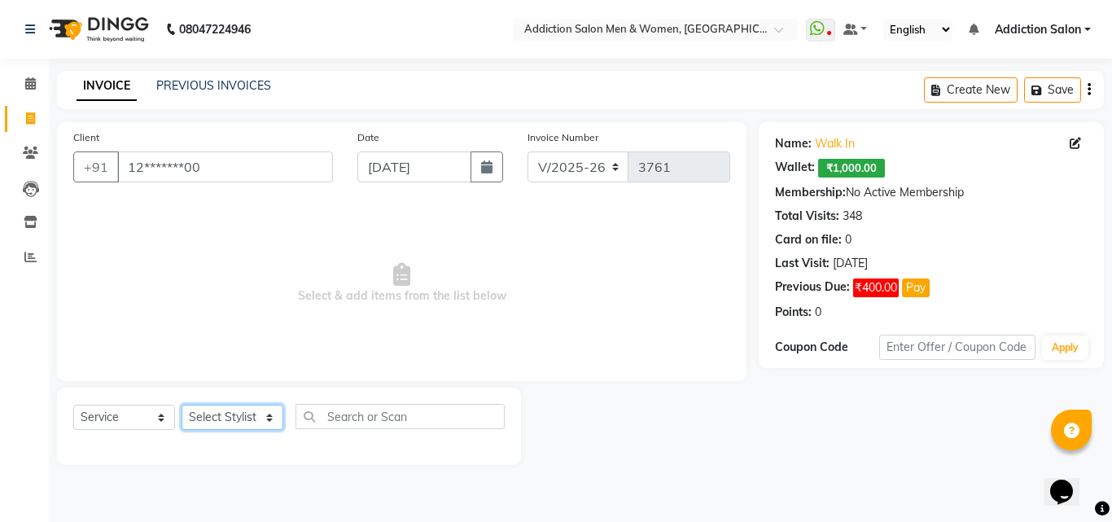
click at [229, 419] on select "Select Stylist Addiction Salon ANJALI BANSIKA [PERSON_NAME] [PERSON_NAME] [PERS…" at bounding box center [232, 416] width 102 height 25
select select "86847"
click at [181, 404] on select "Select Stylist Addiction Salon ANJALI BANSIKA [PERSON_NAME] [PERSON_NAME] [PERS…" at bounding box center [232, 416] width 102 height 25
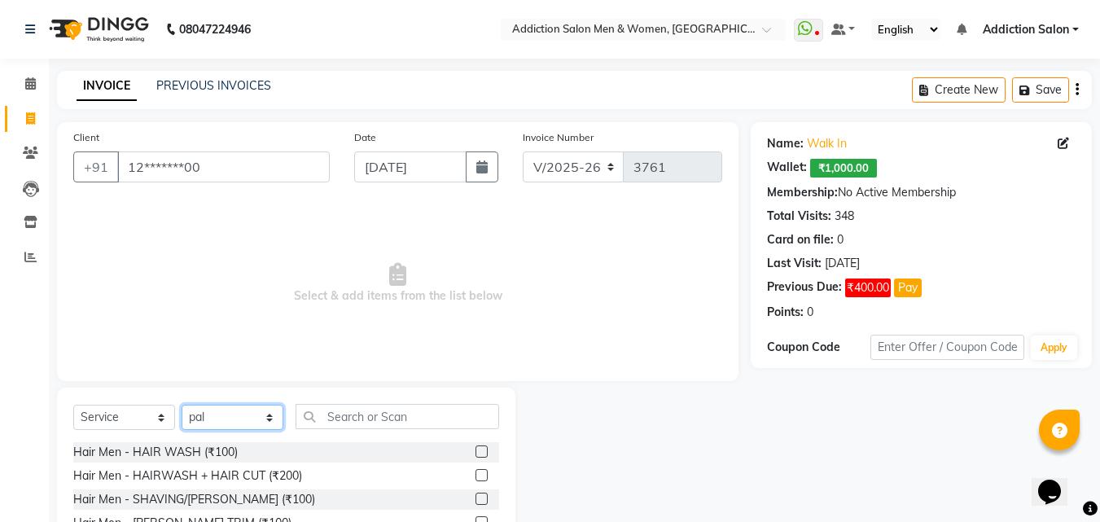
scroll to position [130, 0]
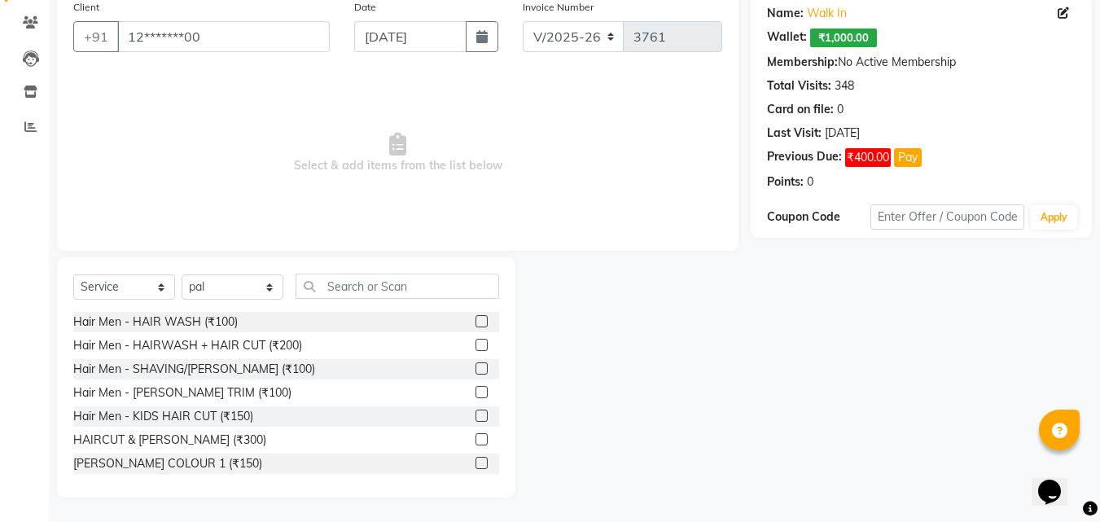
click at [475, 439] on label at bounding box center [481, 439] width 12 height 12
click at [475, 439] on input "checkbox" at bounding box center [480, 440] width 11 height 11
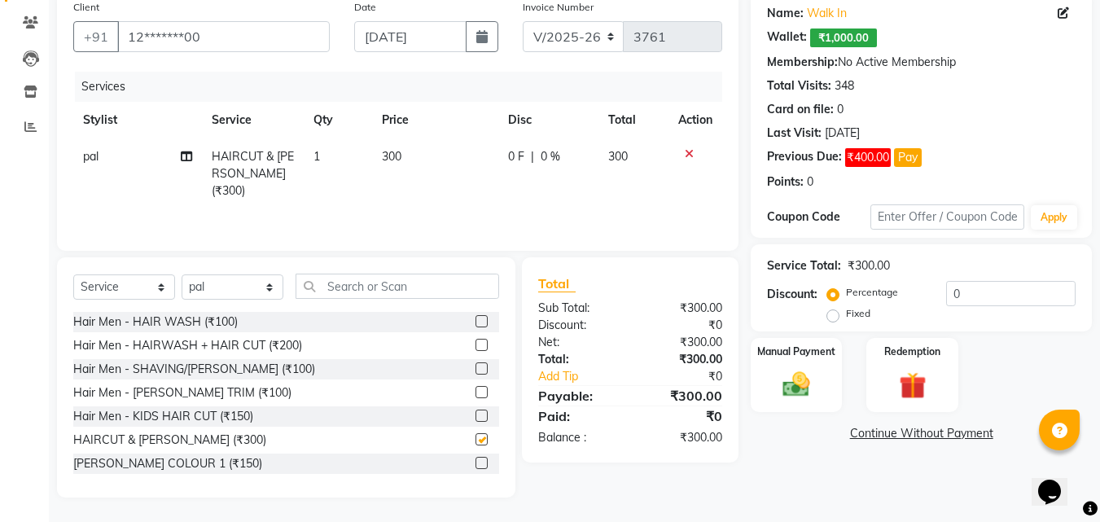
checkbox input "false"
click at [805, 395] on img at bounding box center [796, 384] width 46 height 33
click at [884, 434] on span "CASH" at bounding box center [885, 434] width 35 height 19
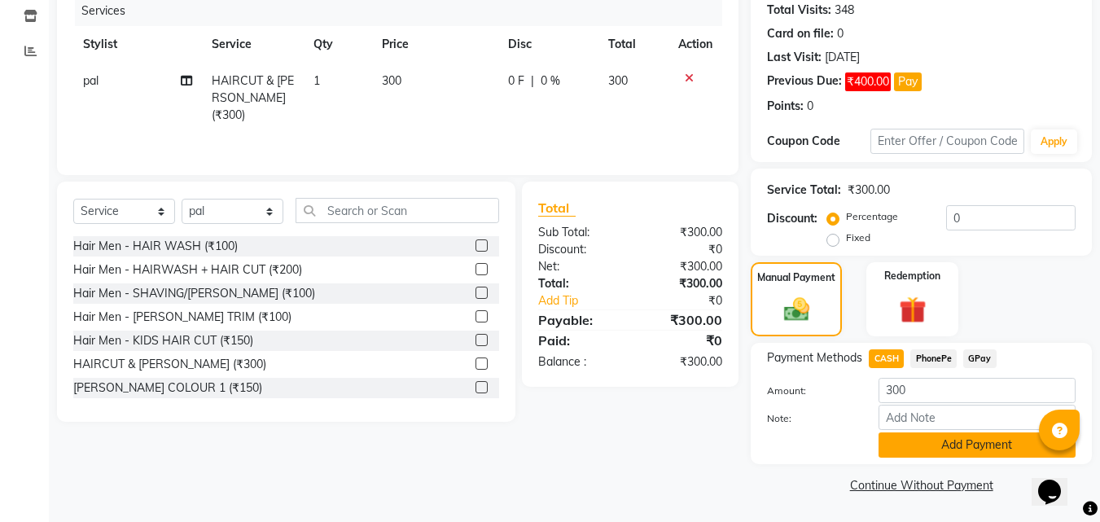
click at [895, 434] on button "Add Payment" at bounding box center [976, 444] width 197 height 25
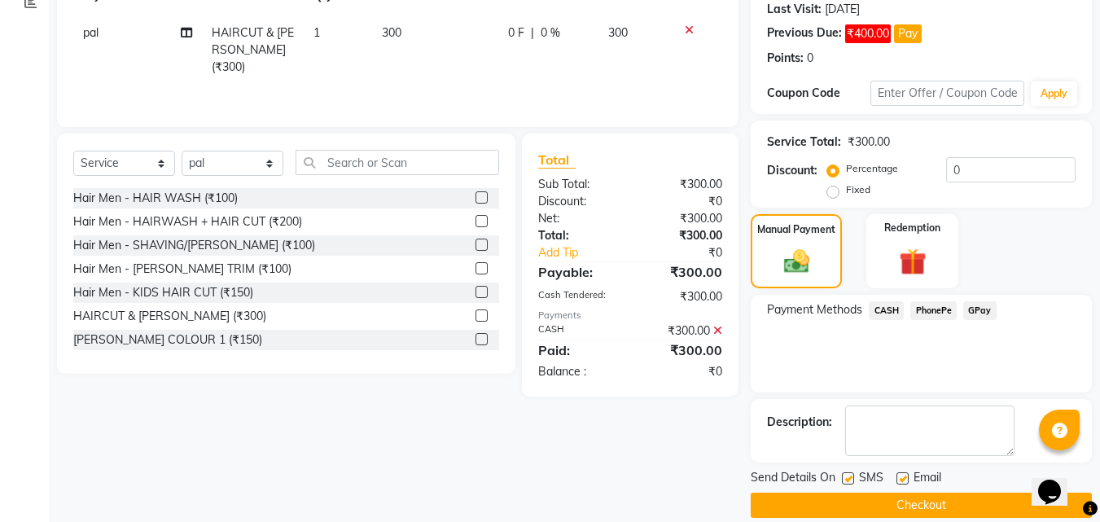
scroll to position [274, 0]
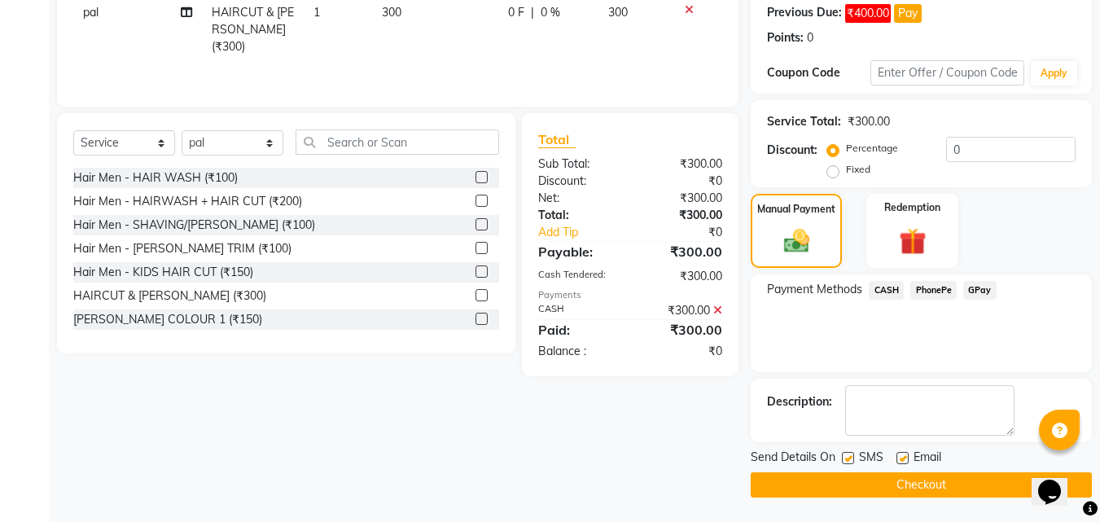
click at [868, 483] on button "Checkout" at bounding box center [920, 484] width 341 height 25
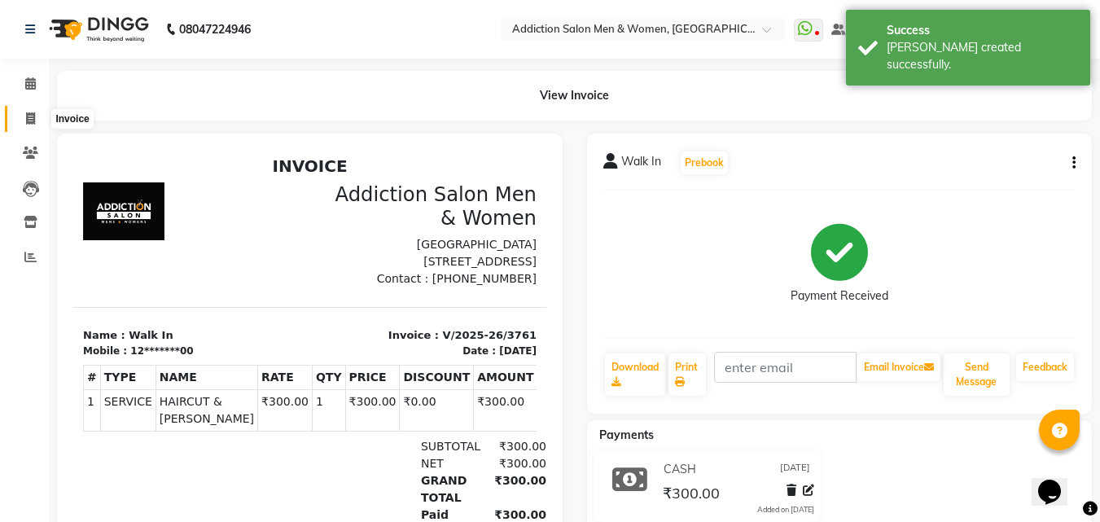
click at [35, 112] on icon at bounding box center [30, 118] width 9 height 12
select select "6595"
select select "service"
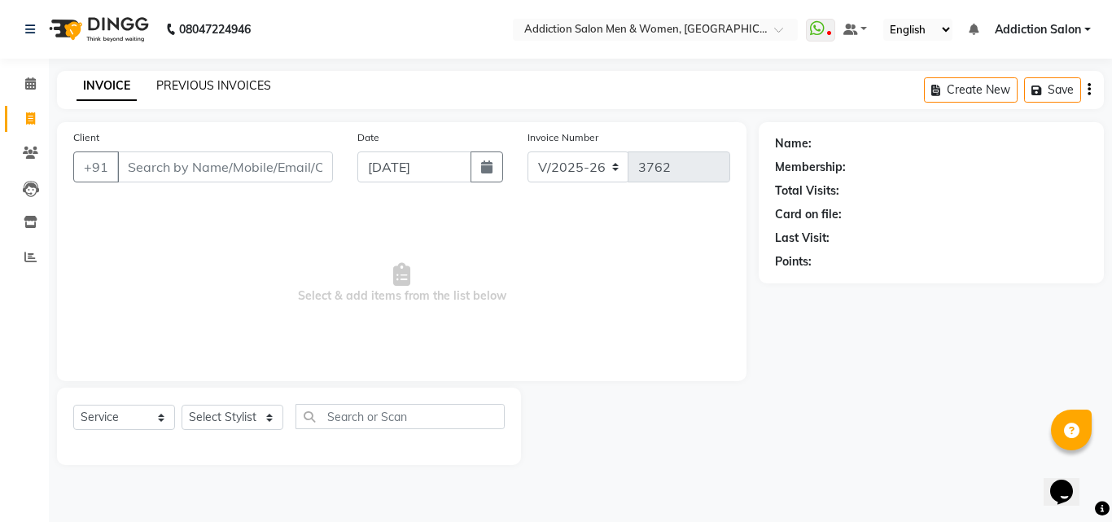
click at [240, 82] on link "PREVIOUS INVOICES" at bounding box center [213, 85] width 115 height 15
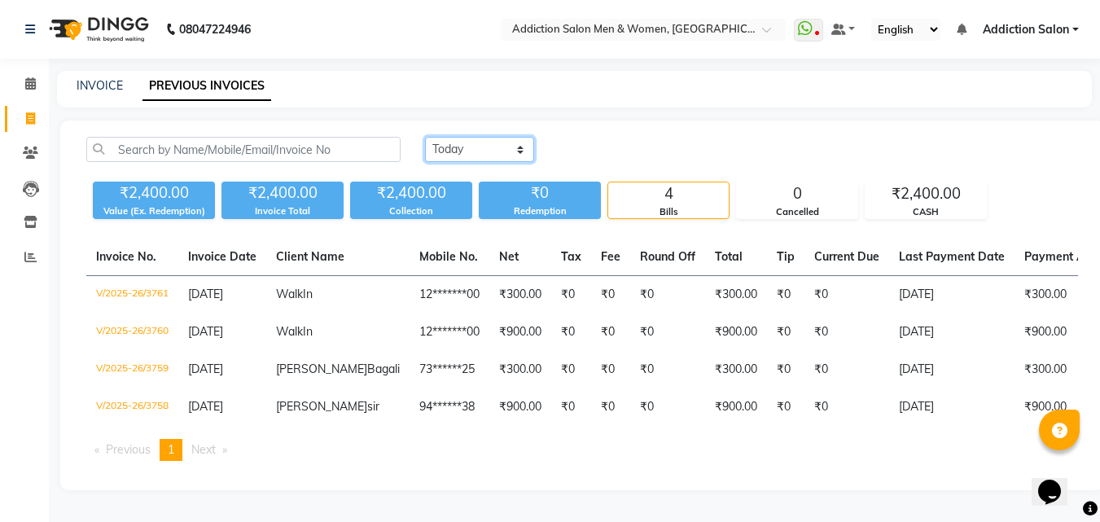
click at [461, 150] on select "[DATE] [DATE] Custom Range" at bounding box center [479, 149] width 109 height 25
click at [425, 137] on select "[DATE] [DATE] Custom Range" at bounding box center [479, 149] width 109 height 25
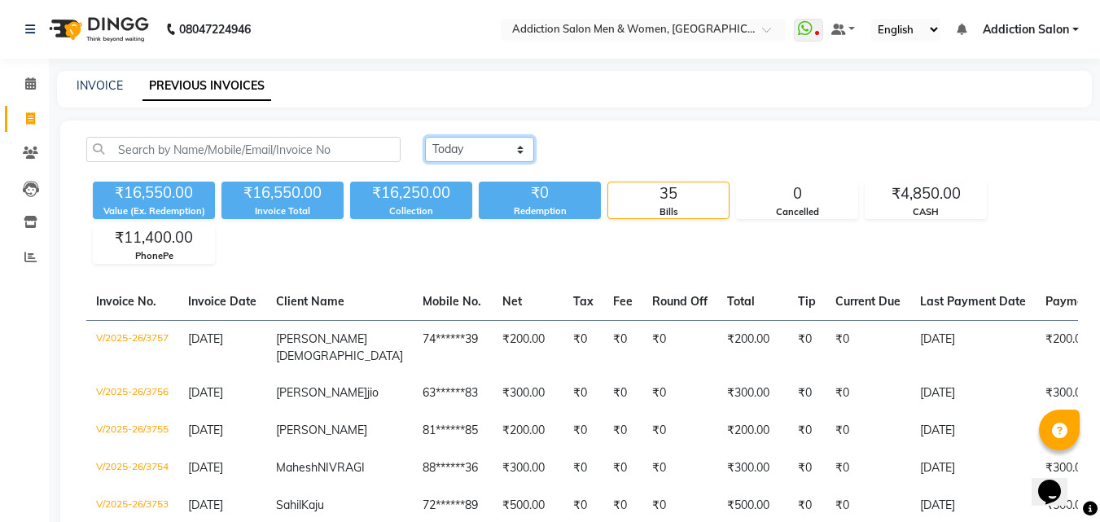
click at [496, 151] on select "[DATE] [DATE] Custom Range" at bounding box center [479, 149] width 109 height 25
select select "[DATE]"
click at [425, 137] on select "[DATE] [DATE] Custom Range" at bounding box center [479, 149] width 109 height 25
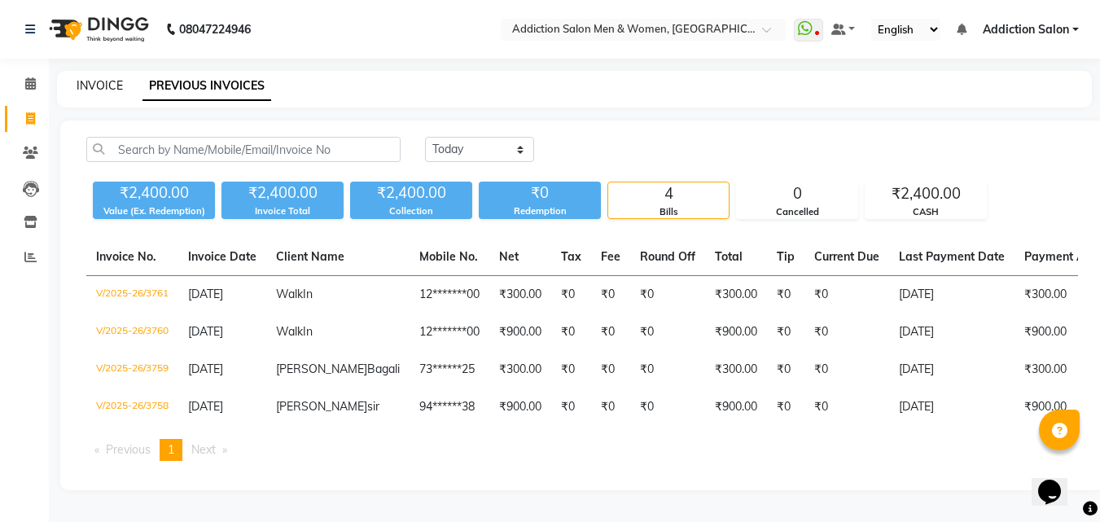
click at [111, 85] on link "INVOICE" at bounding box center [100, 85] width 46 height 15
select select "service"
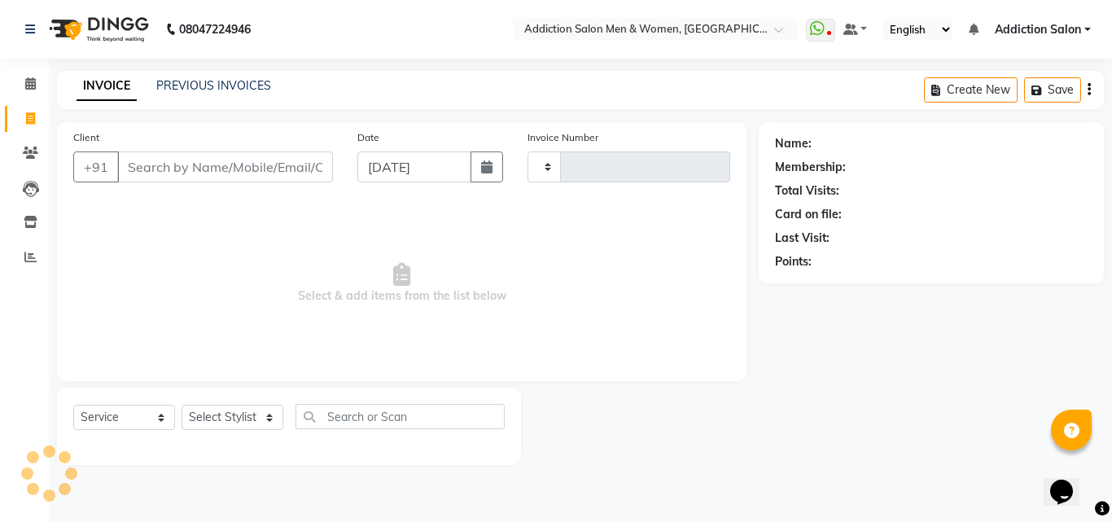
type input "3762"
select select "6595"
click at [160, 160] on input "Client" at bounding box center [225, 166] width 216 height 31
type input "y"
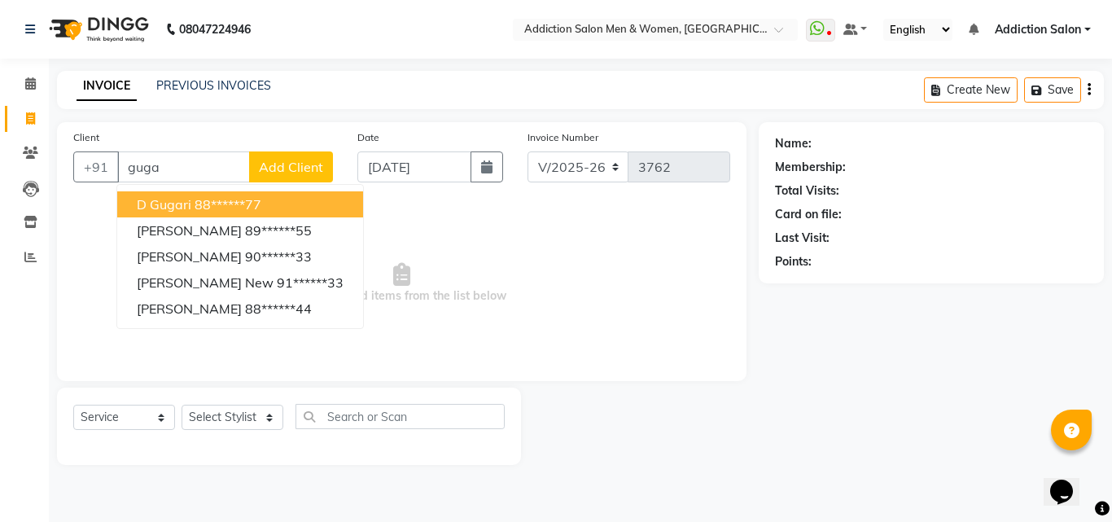
click at [174, 161] on input "guga" at bounding box center [183, 166] width 133 height 31
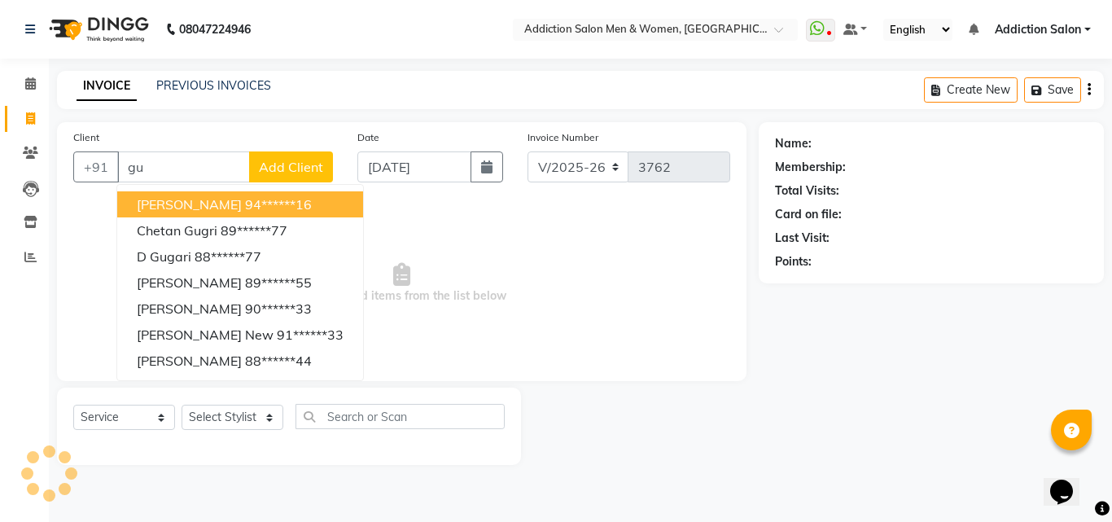
type input "g"
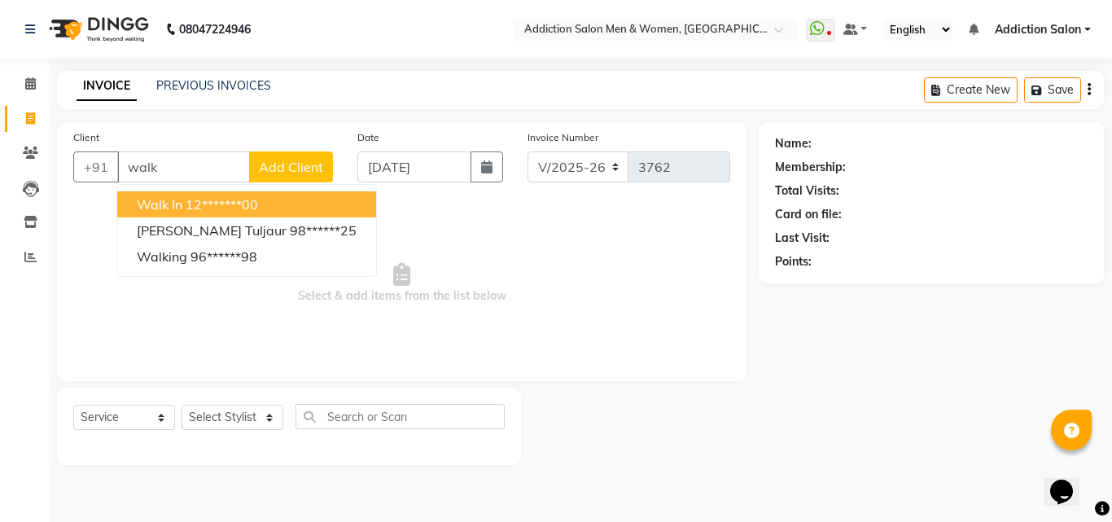
click at [162, 212] on button "Walk In 12*******00" at bounding box center [246, 204] width 259 height 26
type input "12*******00"
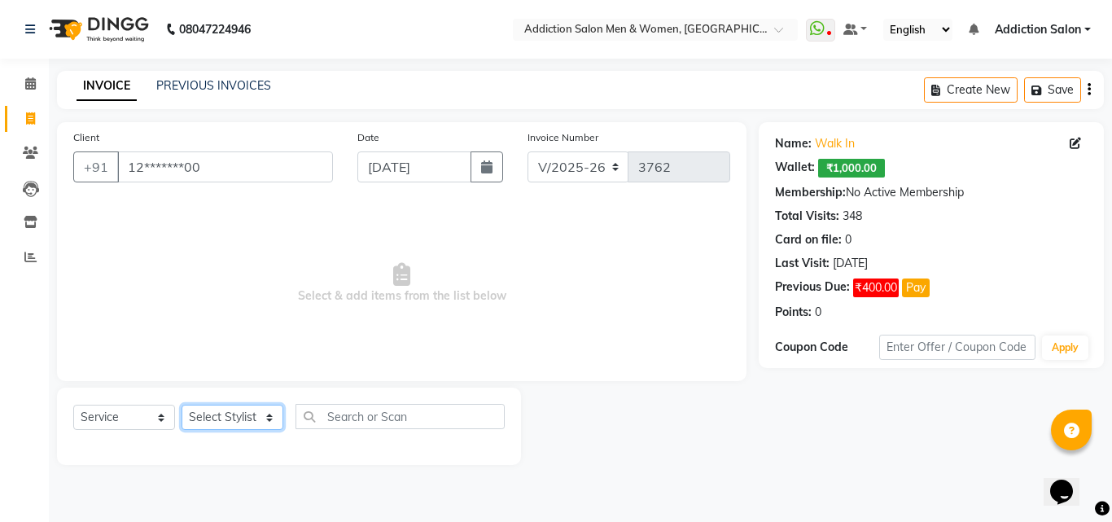
click at [240, 418] on select "Select Stylist Addiction Salon ANJALI BANSIKA [PERSON_NAME] [PERSON_NAME] [PERS…" at bounding box center [232, 416] width 102 height 25
select select "51001"
click at [181, 404] on select "Select Stylist Addiction Salon ANJALI BANSIKA [PERSON_NAME] [PERSON_NAME] [PERS…" at bounding box center [232, 416] width 102 height 25
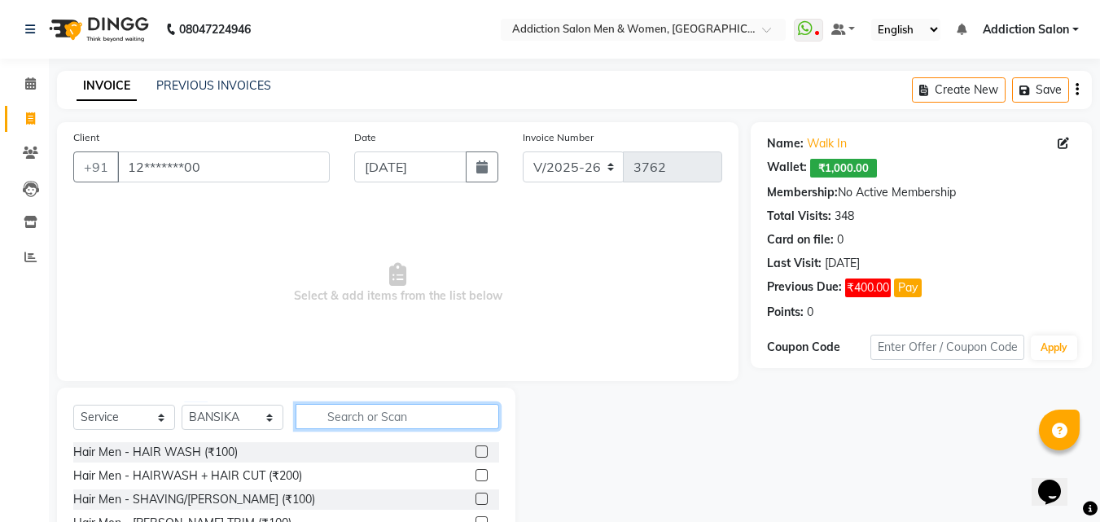
click at [393, 414] on input "text" at bounding box center [396, 416] width 203 height 25
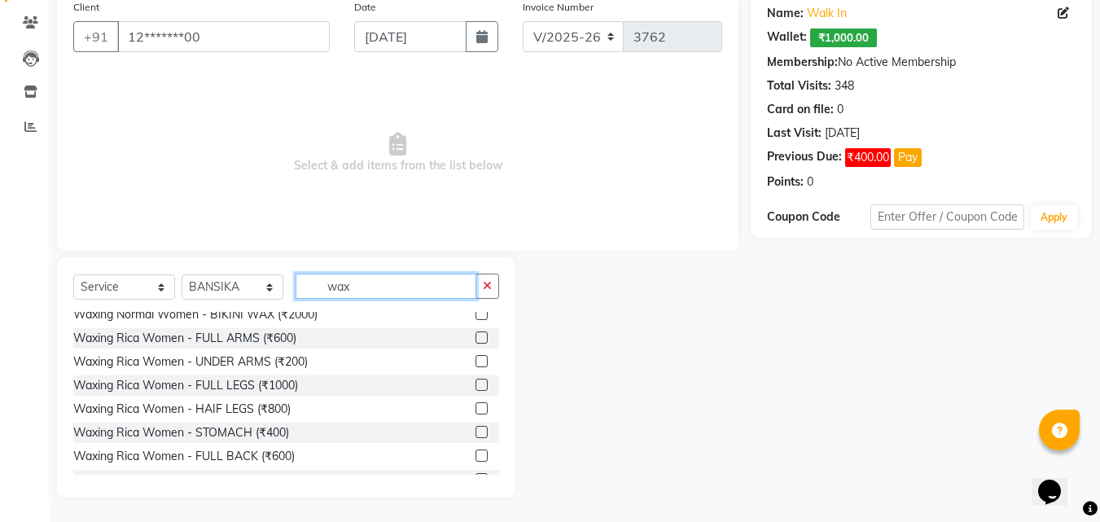
scroll to position [642, 0]
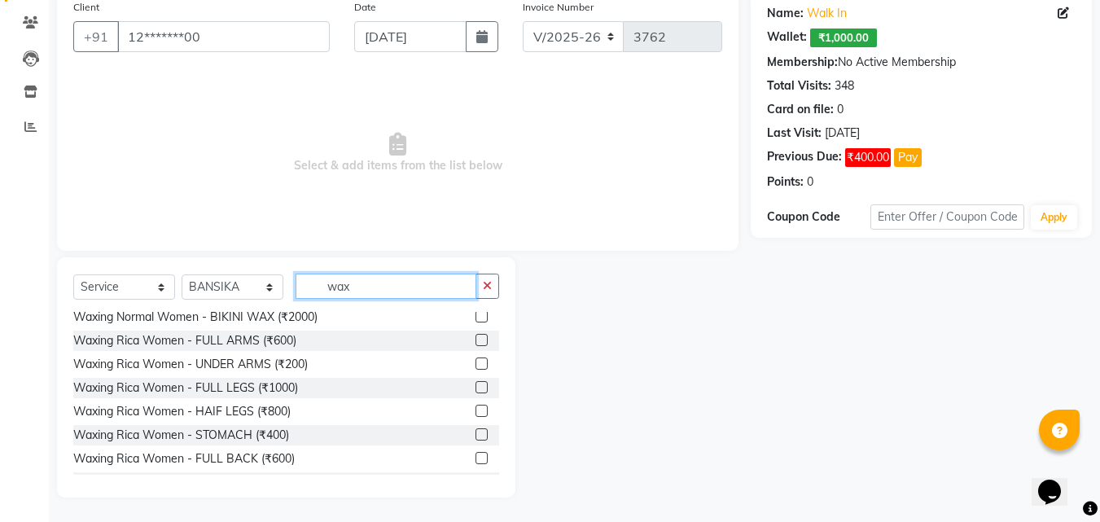
type input "wax"
click at [475, 339] on label at bounding box center [481, 340] width 12 height 12
click at [475, 339] on input "checkbox" at bounding box center [480, 340] width 11 height 11
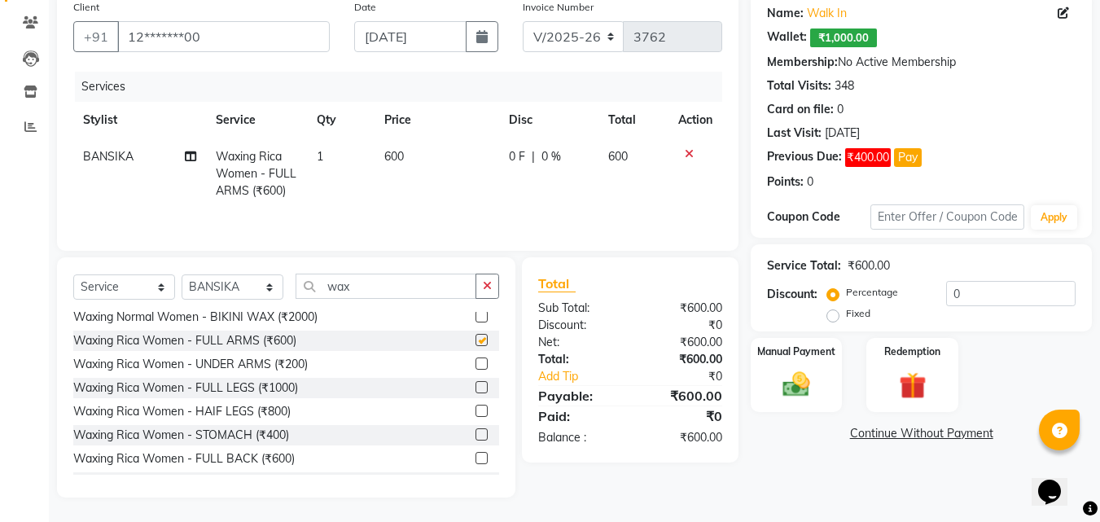
checkbox input "false"
click at [251, 177] on span "Waxing Rica Women - FULL ARMS (₹600)" at bounding box center [256, 173] width 81 height 49
select select "51001"
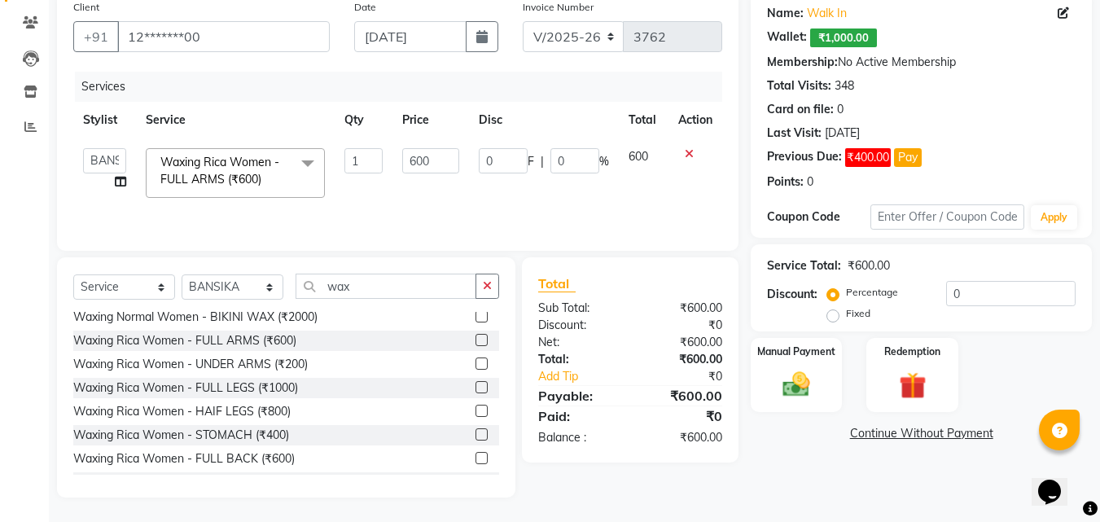
click at [266, 159] on span "Waxing Rica Women - FULL ARMS (₹600)" at bounding box center [219, 171] width 119 height 32
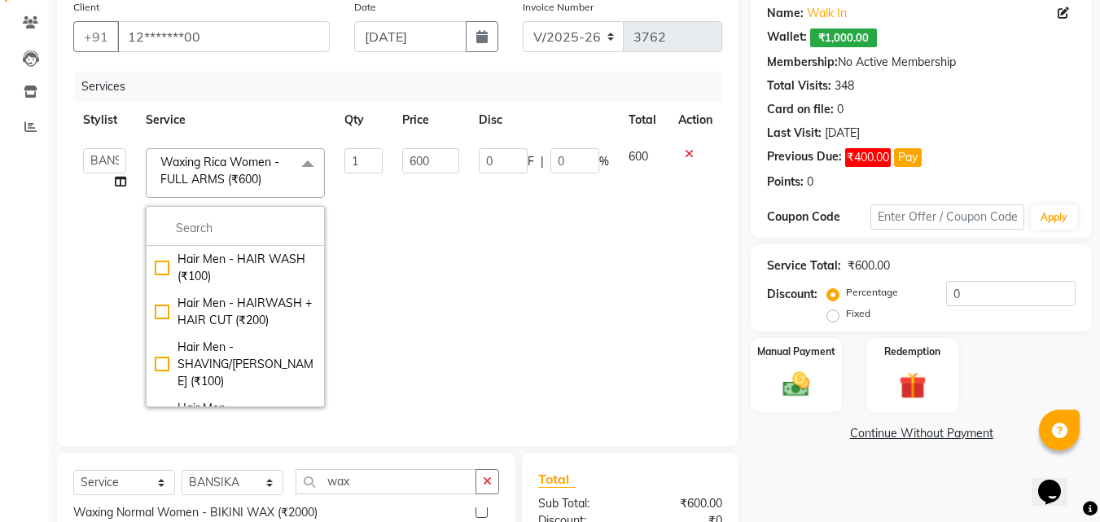
click at [368, 261] on td "1" at bounding box center [364, 277] width 59 height 278
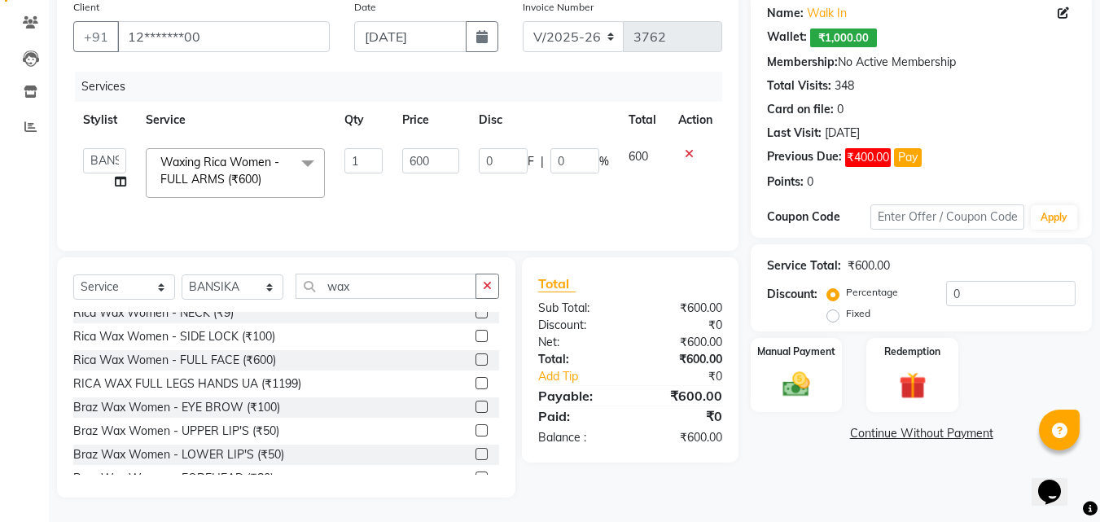
scroll to position [0, 0]
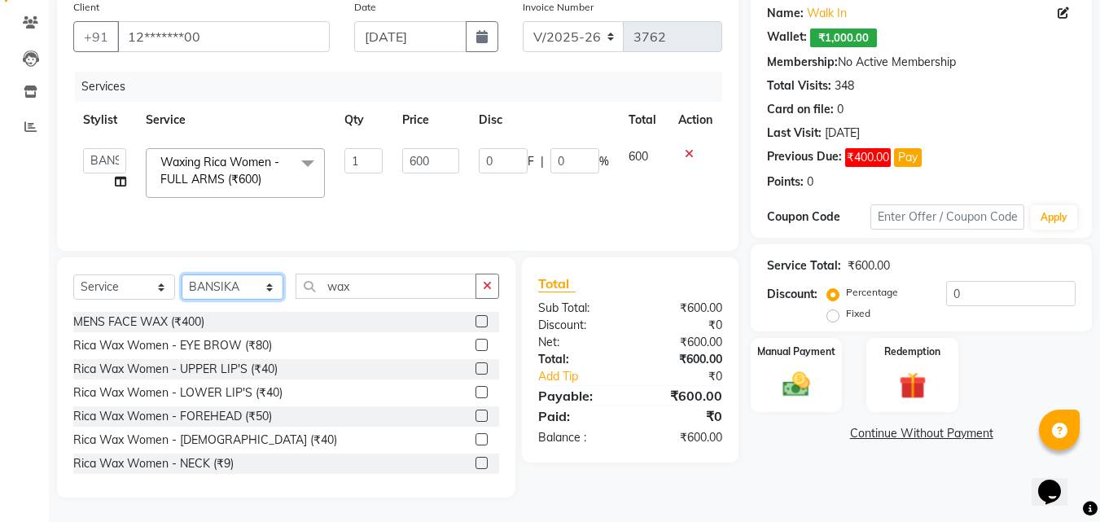
click at [253, 286] on select "Select Stylist Addiction Salon ANJALI BANSIKA [PERSON_NAME] [PERSON_NAME] [PERS…" at bounding box center [232, 286] width 102 height 25
select select "50849"
click at [181, 274] on select "Select Stylist Addiction Salon ANJALI BANSIKA [PERSON_NAME] [PERSON_NAME] [PERS…" at bounding box center [232, 286] width 102 height 25
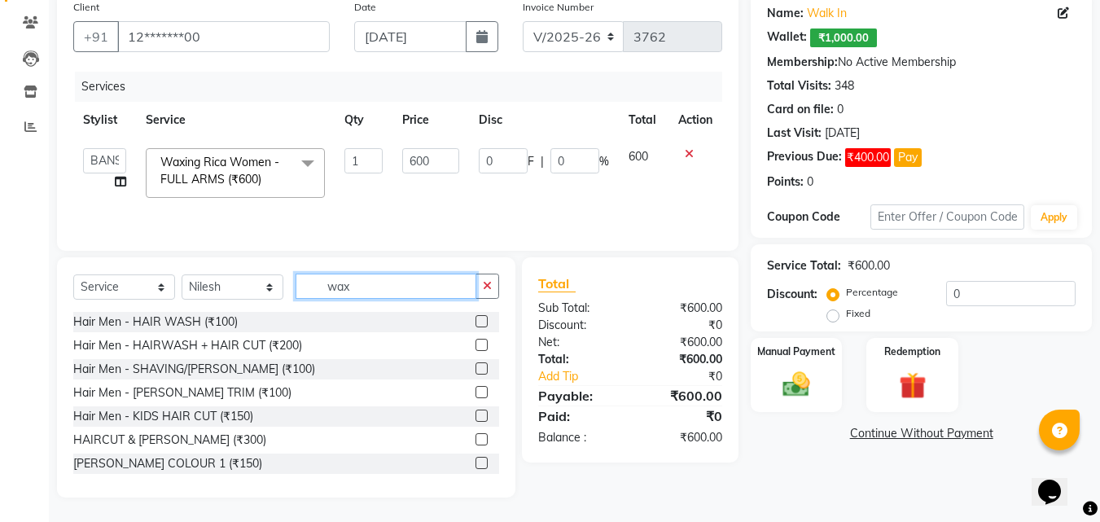
click at [422, 287] on input "wax" at bounding box center [385, 285] width 181 height 25
type input "w"
click at [475, 387] on label at bounding box center [481, 392] width 12 height 12
click at [475, 387] on input "checkbox" at bounding box center [480, 392] width 11 height 11
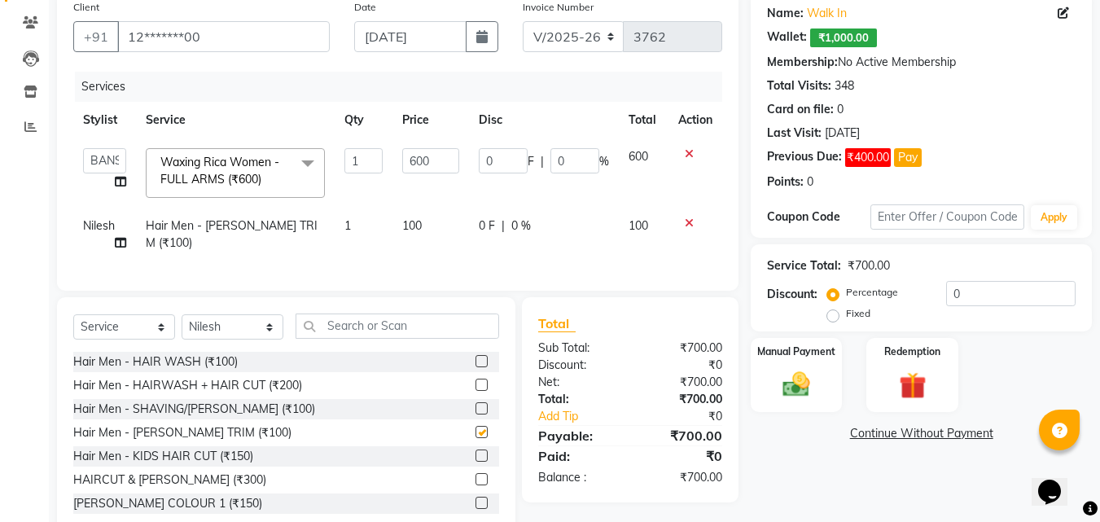
checkbox input "false"
click at [434, 161] on input "600" at bounding box center [430, 160] width 56 height 25
type input "6"
type input "500"
click at [825, 395] on div "Manual Payment" at bounding box center [796, 374] width 95 height 77
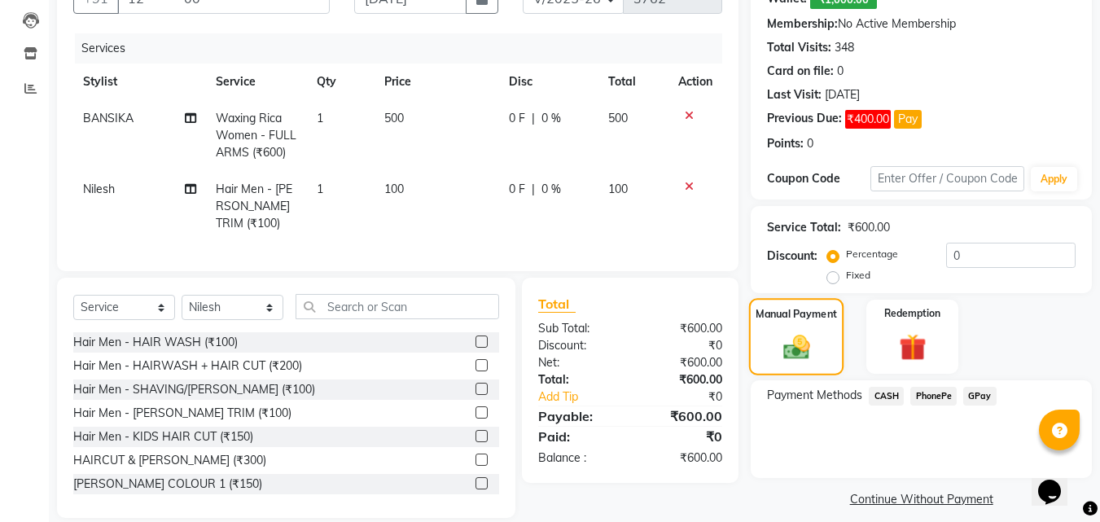
scroll to position [201, 0]
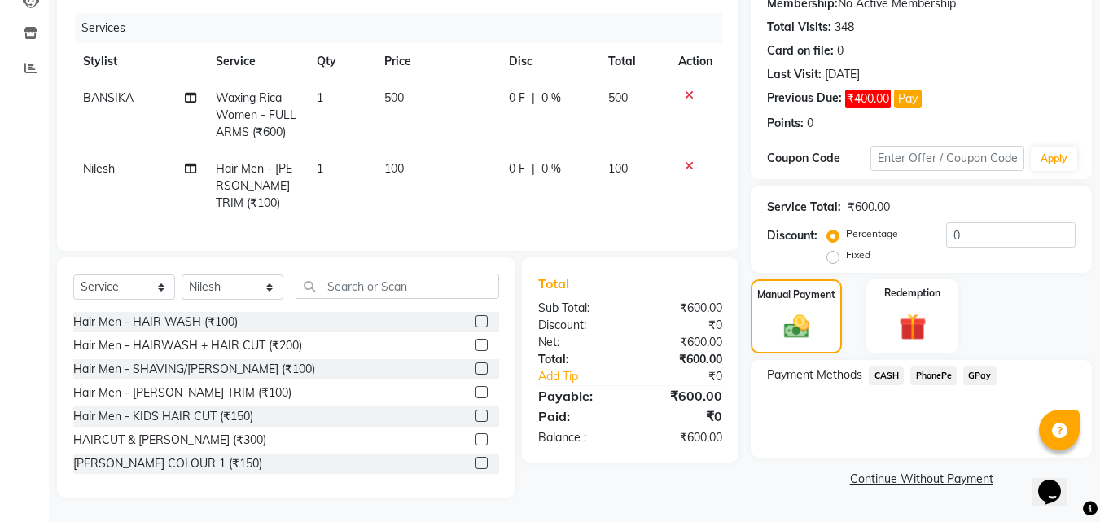
click at [923, 366] on span "PhonePe" at bounding box center [933, 375] width 46 height 19
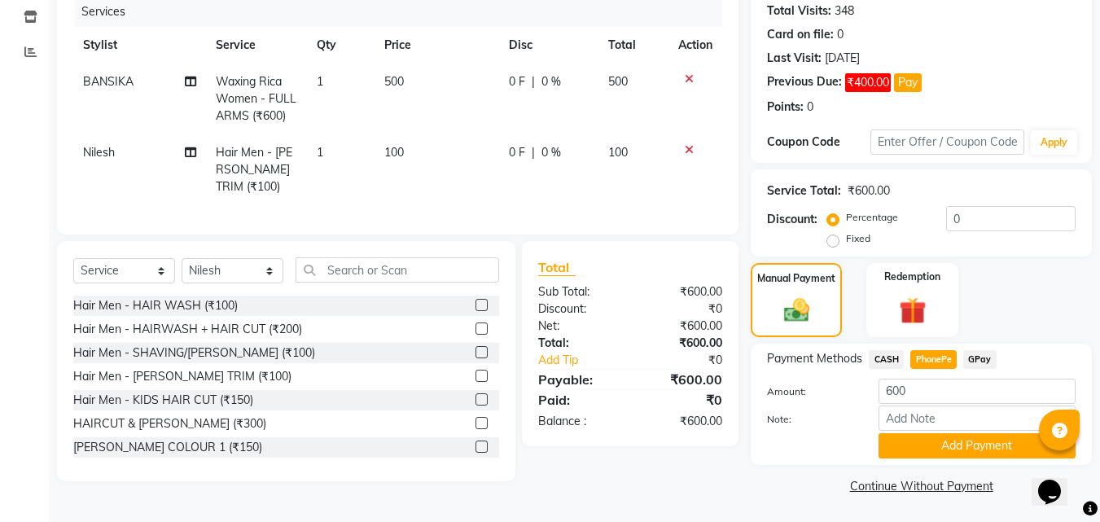
scroll to position [206, 0]
drag, startPoint x: 409, startPoint y: 77, endPoint x: 408, endPoint y: 93, distance: 15.5
click at [408, 93] on td "500" at bounding box center [436, 98] width 125 height 71
select select "51001"
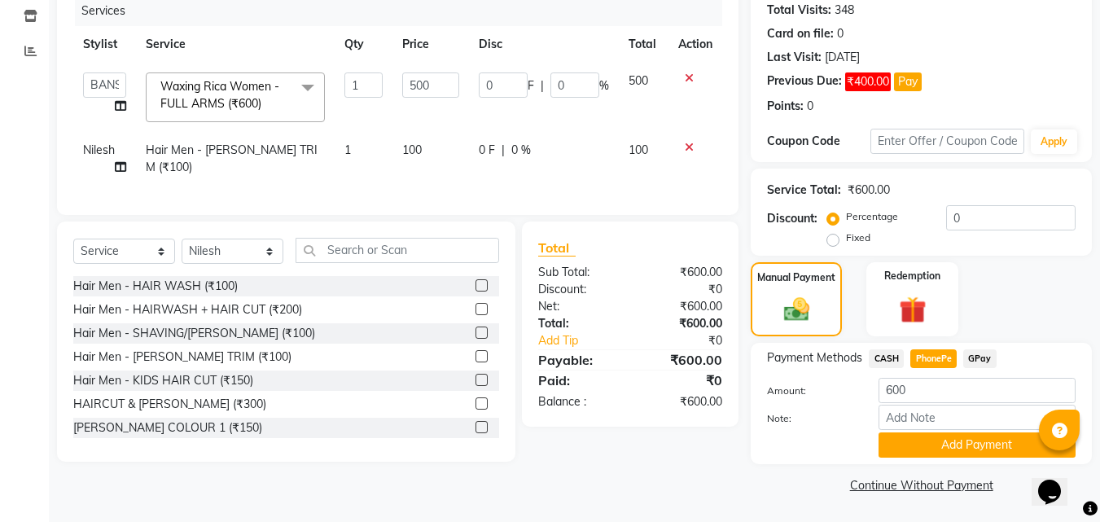
click at [444, 72] on td "500" at bounding box center [430, 97] width 76 height 69
click at [441, 85] on input "500" at bounding box center [430, 84] width 56 height 25
type input "5"
type input "600"
click at [905, 387] on input "600" at bounding box center [976, 390] width 197 height 25
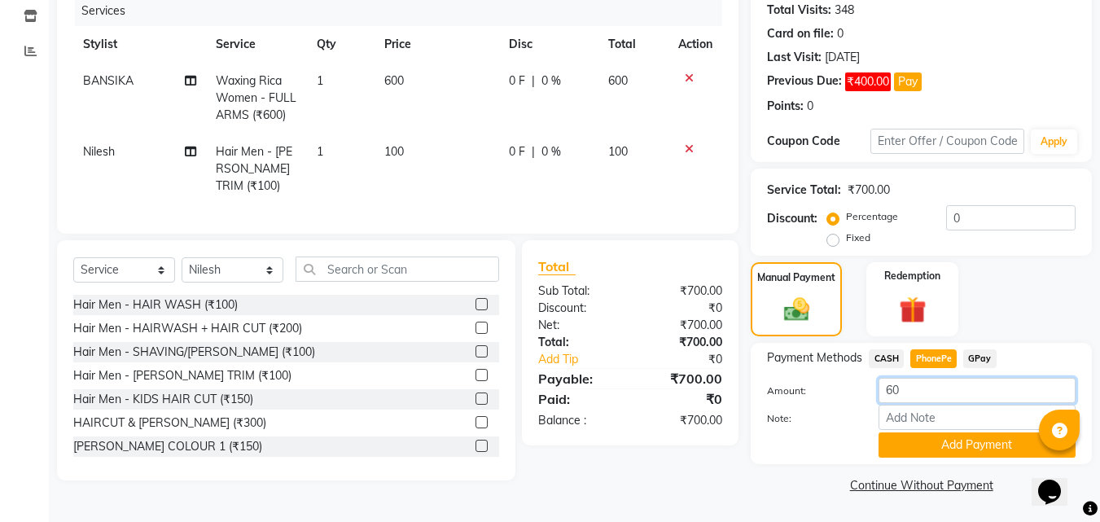
type input "6"
click at [886, 356] on span "CASH" at bounding box center [885, 358] width 35 height 19
type input "700"
click at [846, 240] on label "Fixed" at bounding box center [858, 237] width 24 height 15
click at [837, 240] on input "Fixed" at bounding box center [835, 237] width 11 height 11
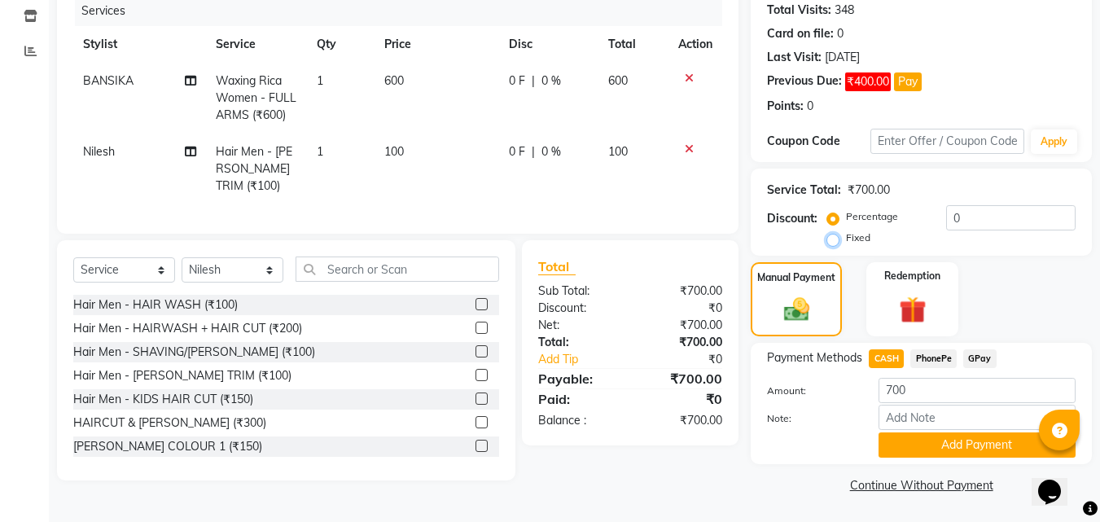
radio input "true"
click at [969, 225] on input "0" at bounding box center [1010, 217] width 129 height 25
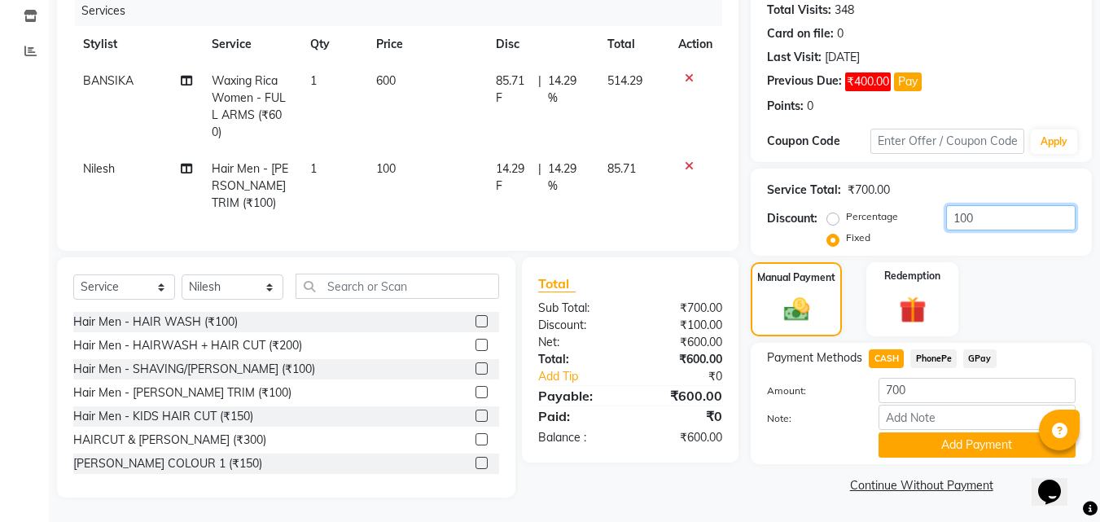
type input "100"
click at [938, 356] on span "PhonePe" at bounding box center [933, 358] width 46 height 19
type input "600"
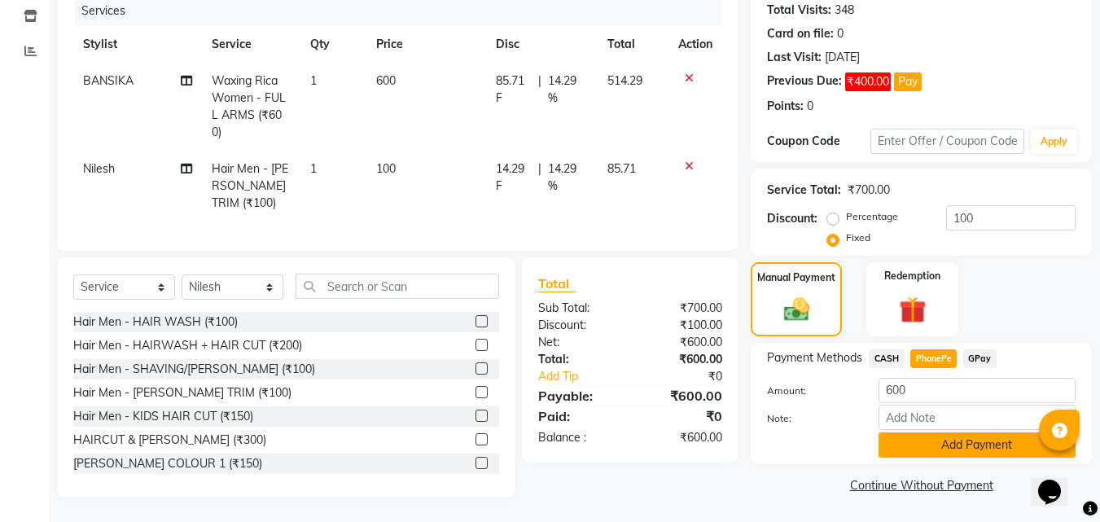
click at [938, 432] on button "Add Payment" at bounding box center [976, 444] width 197 height 25
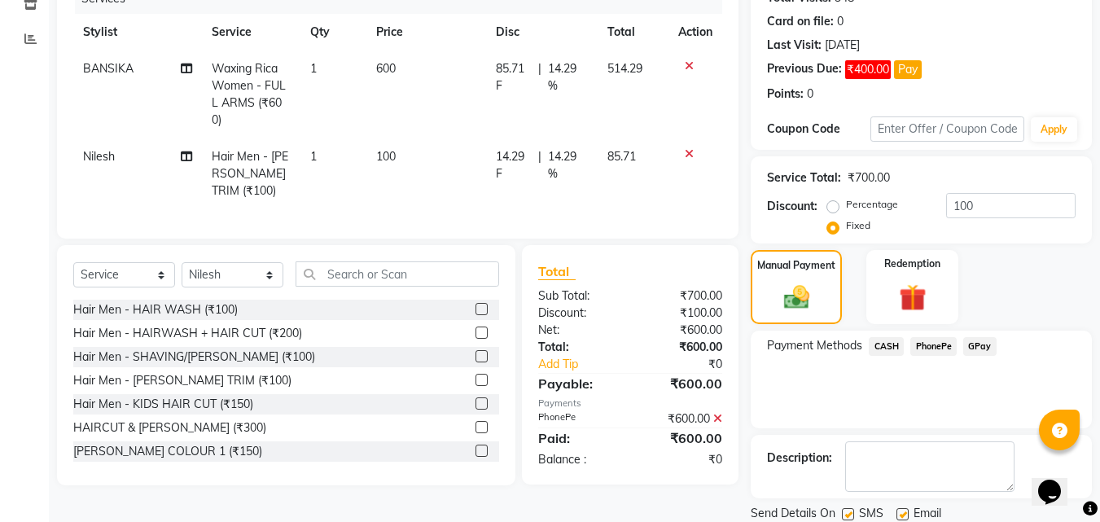
scroll to position [274, 0]
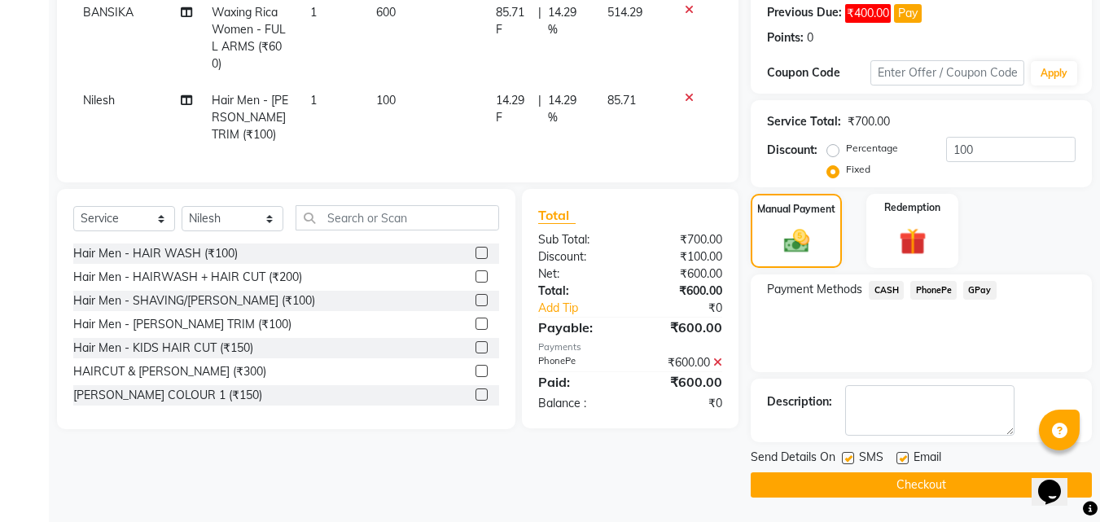
click at [915, 487] on button "Checkout" at bounding box center [920, 484] width 341 height 25
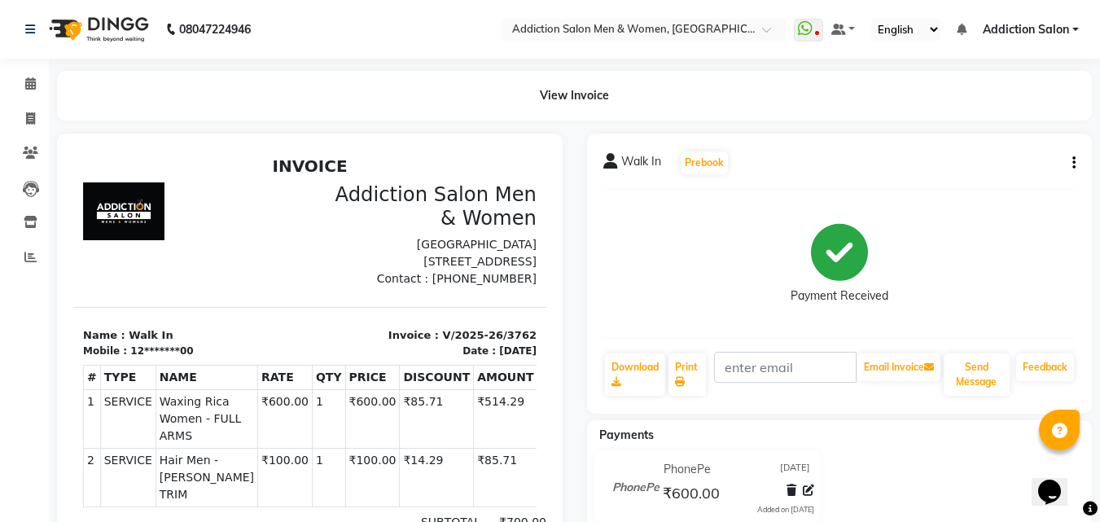
click at [874, 496] on div "PhonePe [DATE] ₹600.00 Added on [DATE]" at bounding box center [840, 489] width 530 height 78
click at [23, 113] on span at bounding box center [30, 119] width 28 height 19
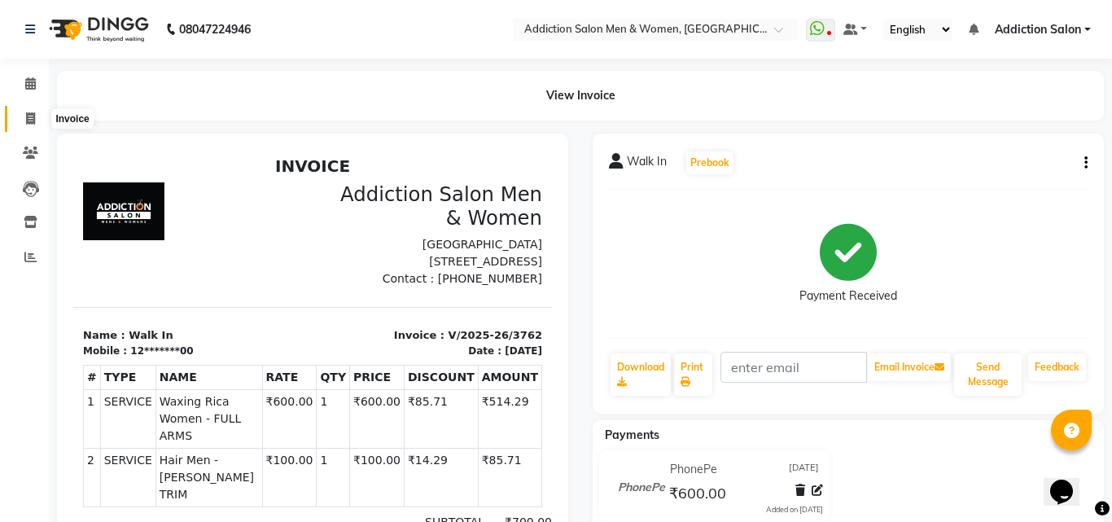
select select "service"
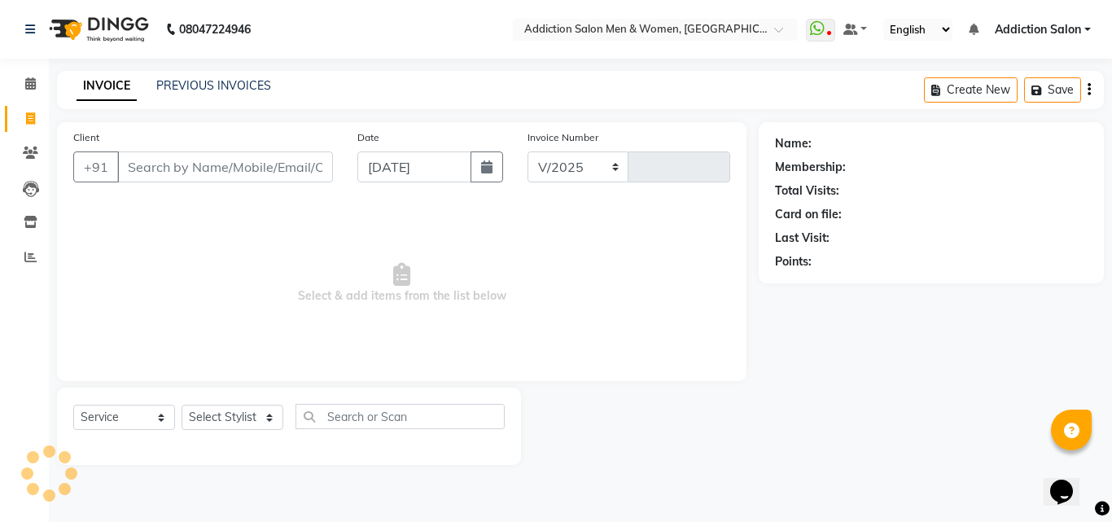
select select "6595"
type input "3763"
drag, startPoint x: 158, startPoint y: 176, endPoint x: 145, endPoint y: 176, distance: 13.0
click at [157, 176] on input "Client" at bounding box center [225, 166] width 216 height 31
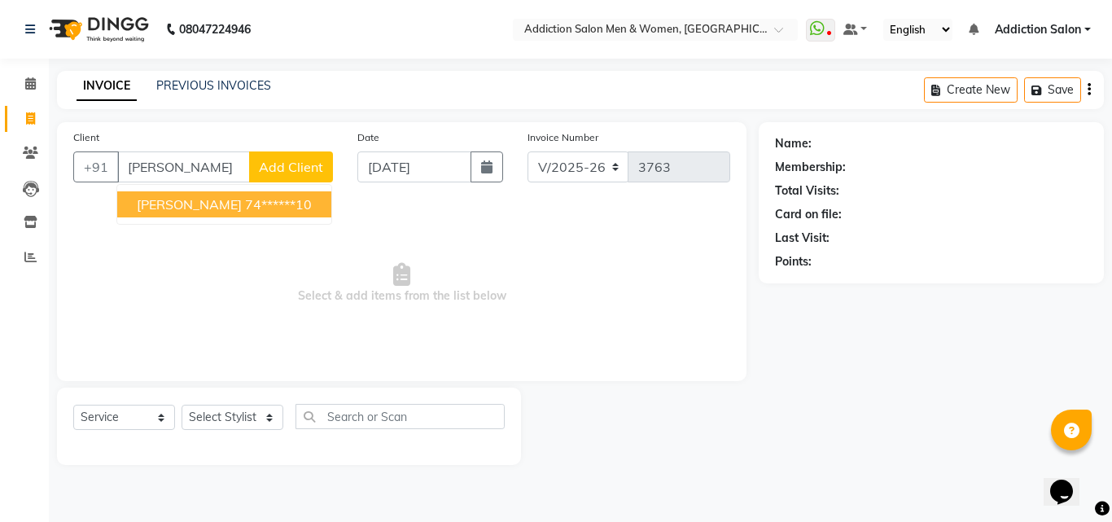
click at [245, 210] on ngb-highlight "74******10" at bounding box center [278, 204] width 67 height 16
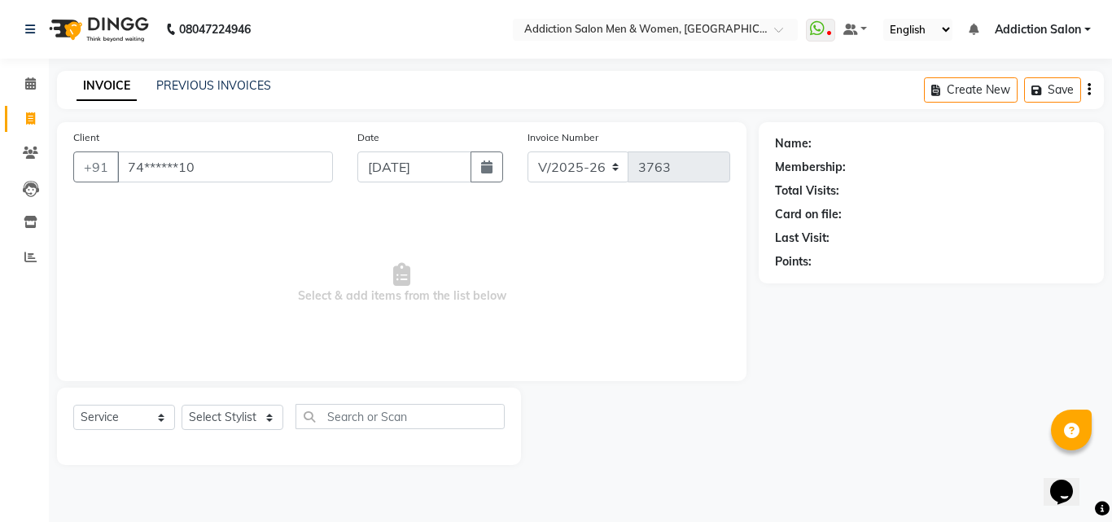
type input "74******10"
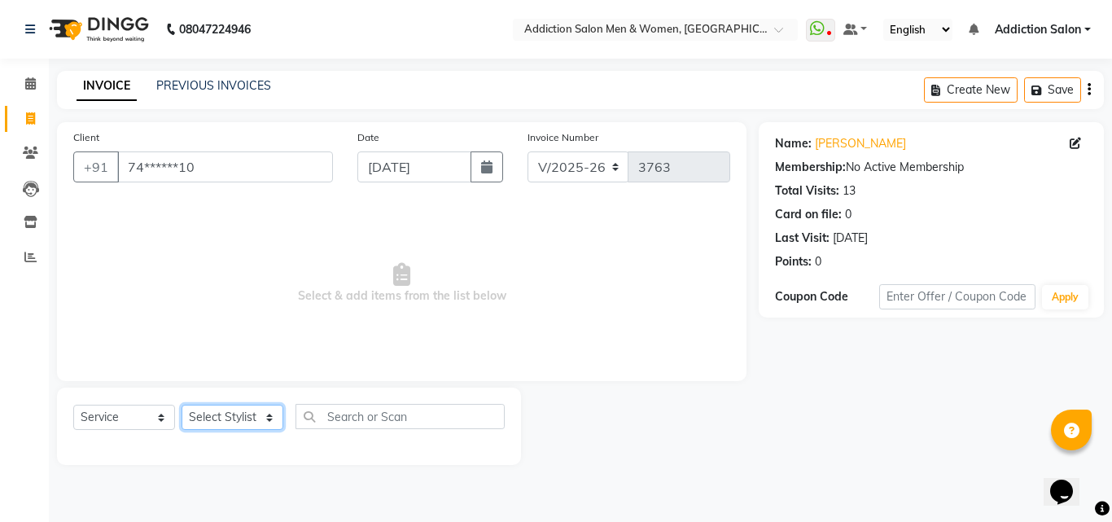
click at [223, 420] on select "Select Stylist Addiction Salon ANJALI BANSIKA [PERSON_NAME] [PERSON_NAME] [PERS…" at bounding box center [232, 416] width 102 height 25
select select "67107"
click at [181, 404] on select "Select Stylist Addiction Salon ANJALI BANSIKA [PERSON_NAME] [PERSON_NAME] [PERS…" at bounding box center [232, 416] width 102 height 25
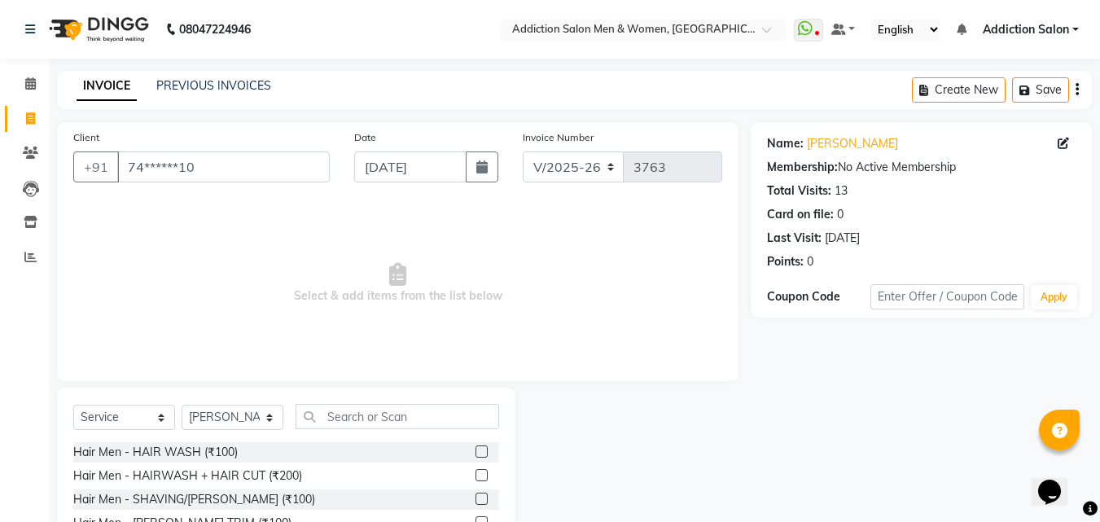
click at [475, 499] on label at bounding box center [481, 498] width 12 height 12
click at [475, 499] on input "checkbox" at bounding box center [480, 499] width 11 height 11
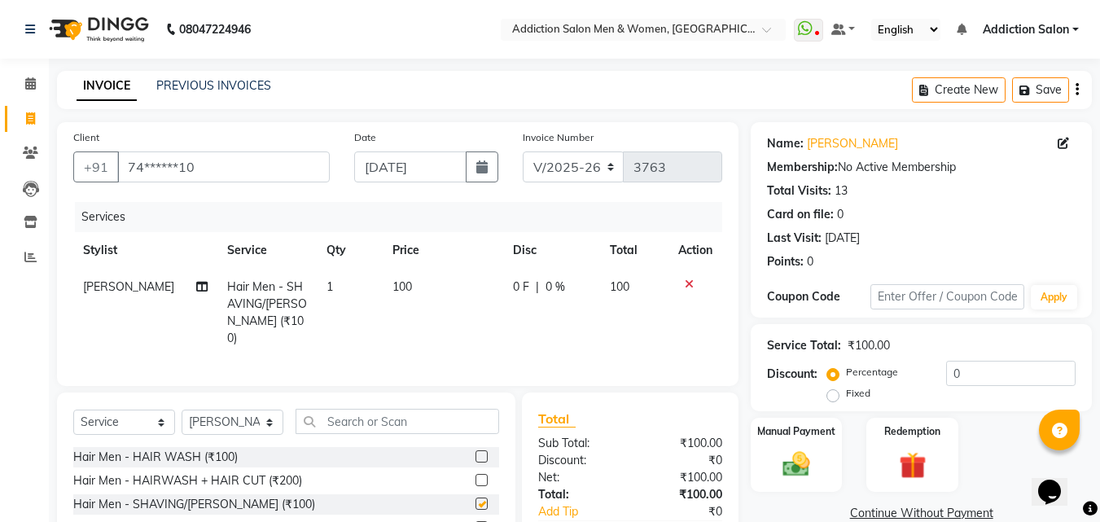
checkbox input "false"
click at [771, 437] on label "Manual Payment" at bounding box center [795, 429] width 81 height 15
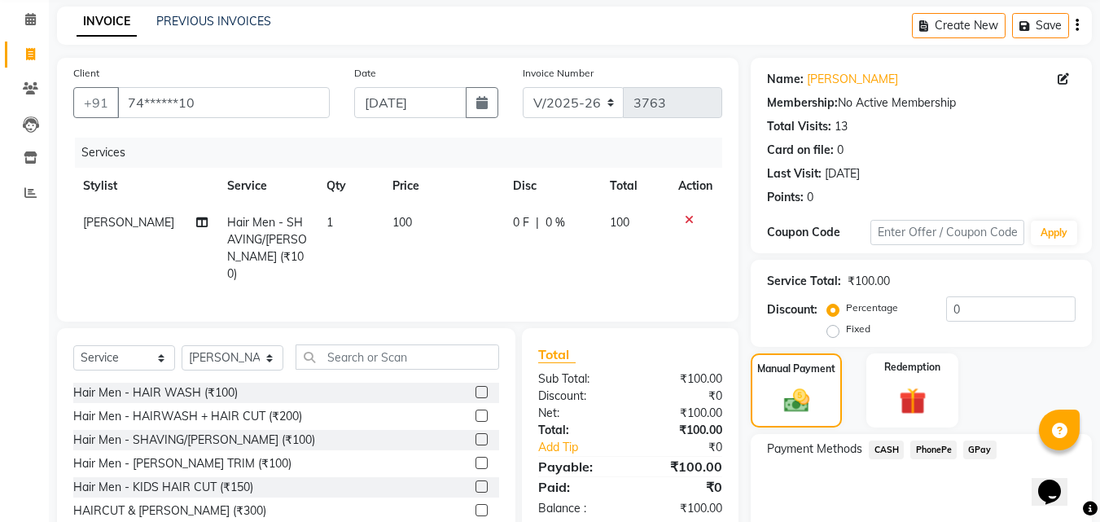
scroll to position [132, 0]
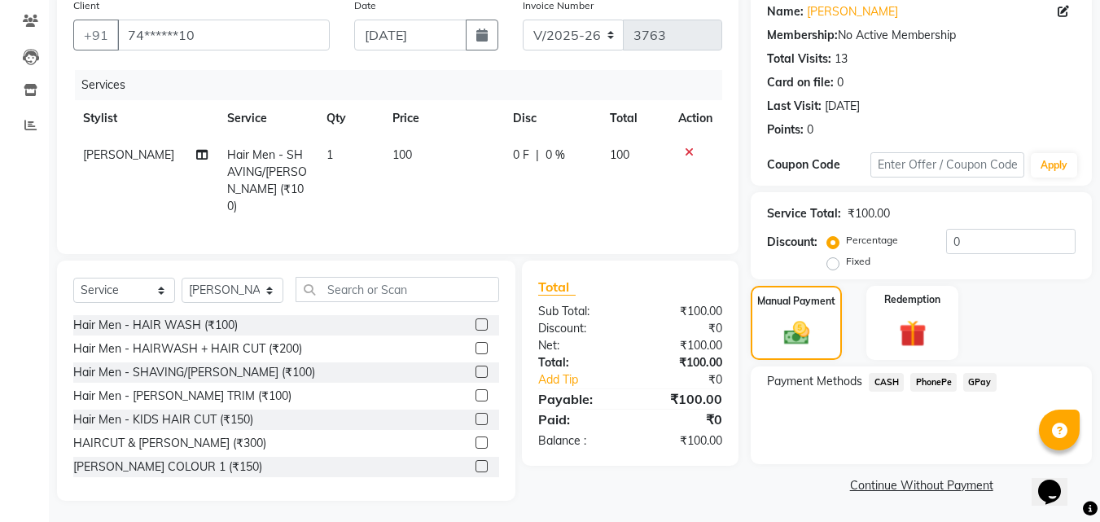
click at [896, 383] on span "CASH" at bounding box center [885, 382] width 35 height 19
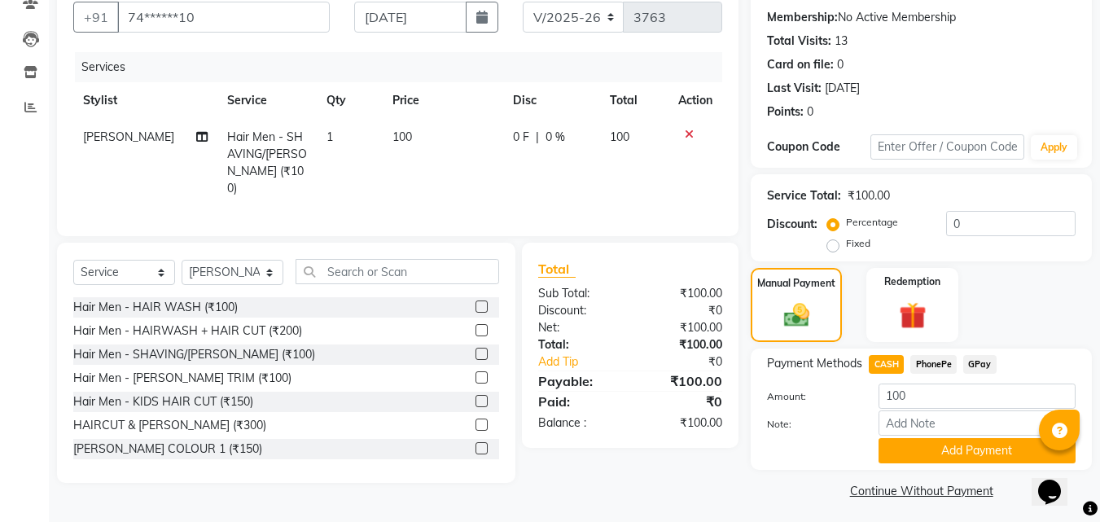
scroll to position [155, 0]
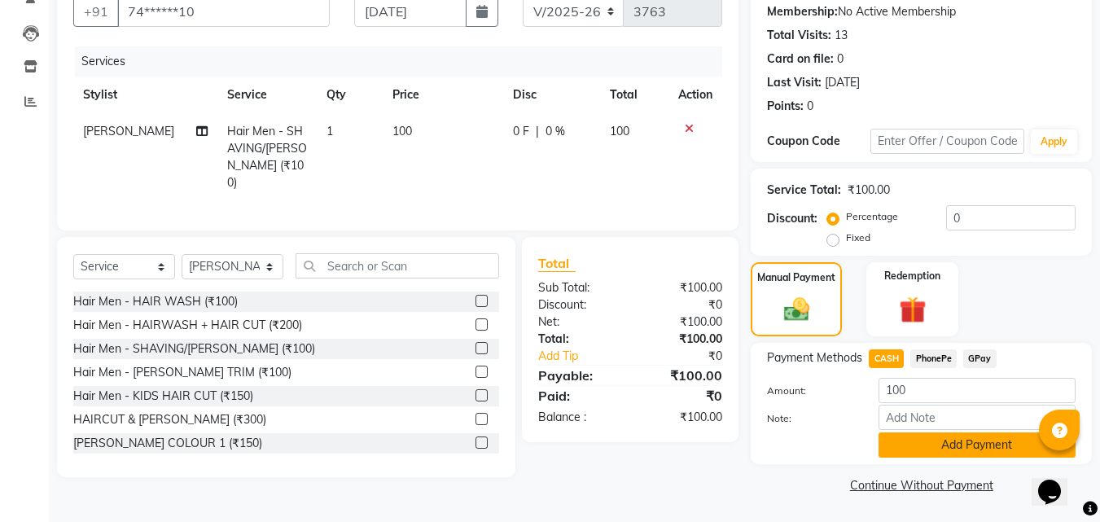
click at [907, 453] on button "Add Payment" at bounding box center [976, 444] width 197 height 25
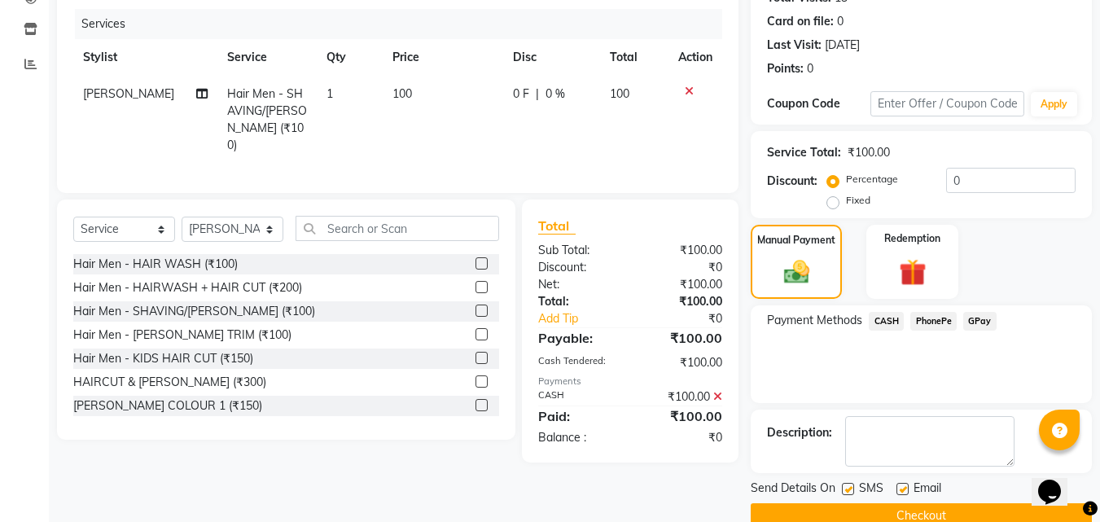
scroll to position [224, 0]
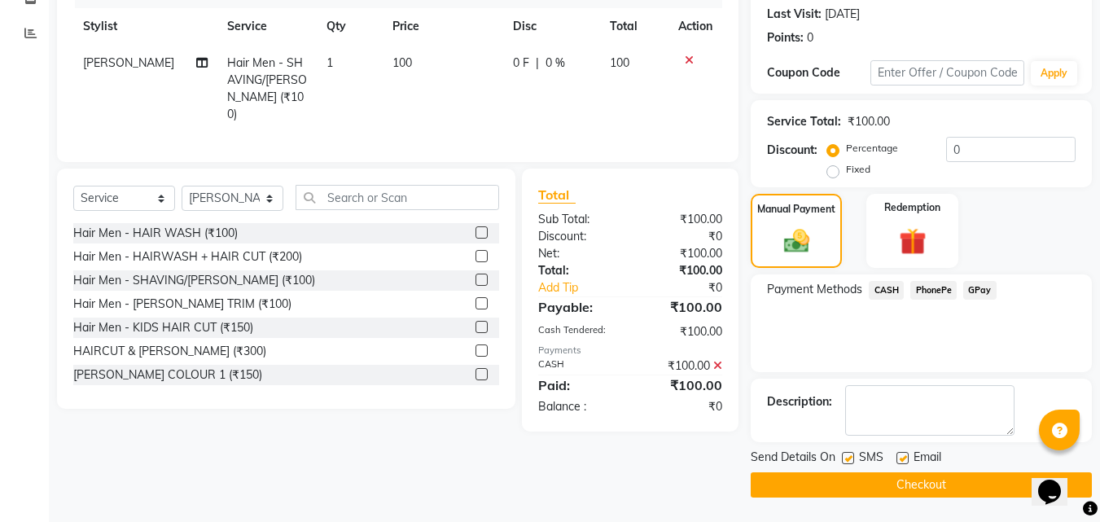
click at [908, 478] on button "Checkout" at bounding box center [920, 484] width 341 height 25
